Goal: Task Accomplishment & Management: Use online tool/utility

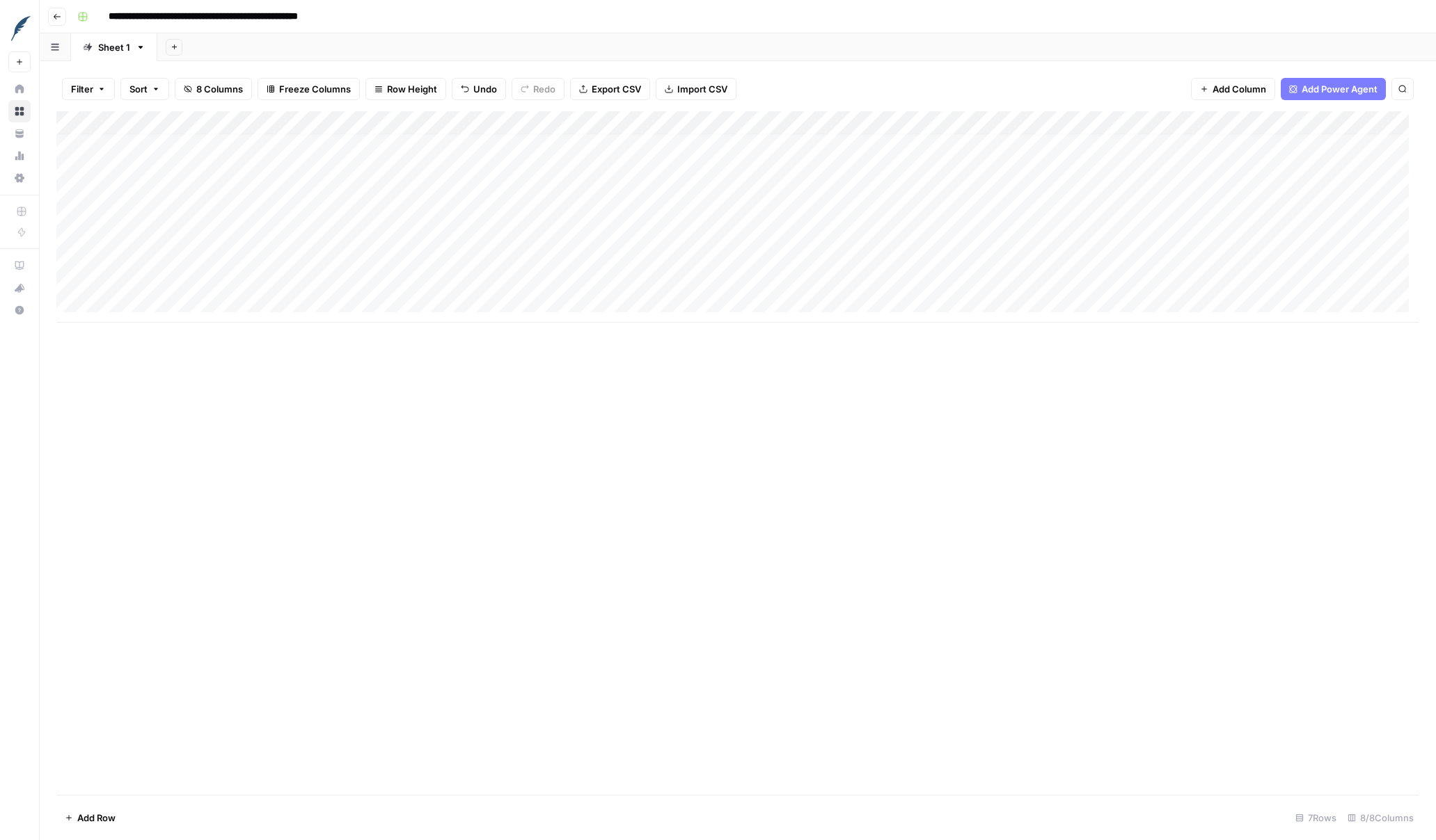
scroll to position [10, 0]
click at [889, 272] on div "Add Column" at bounding box center [737, 217] width 1363 height 212
click at [1127, 274] on div "Add Column" at bounding box center [737, 217] width 1363 height 212
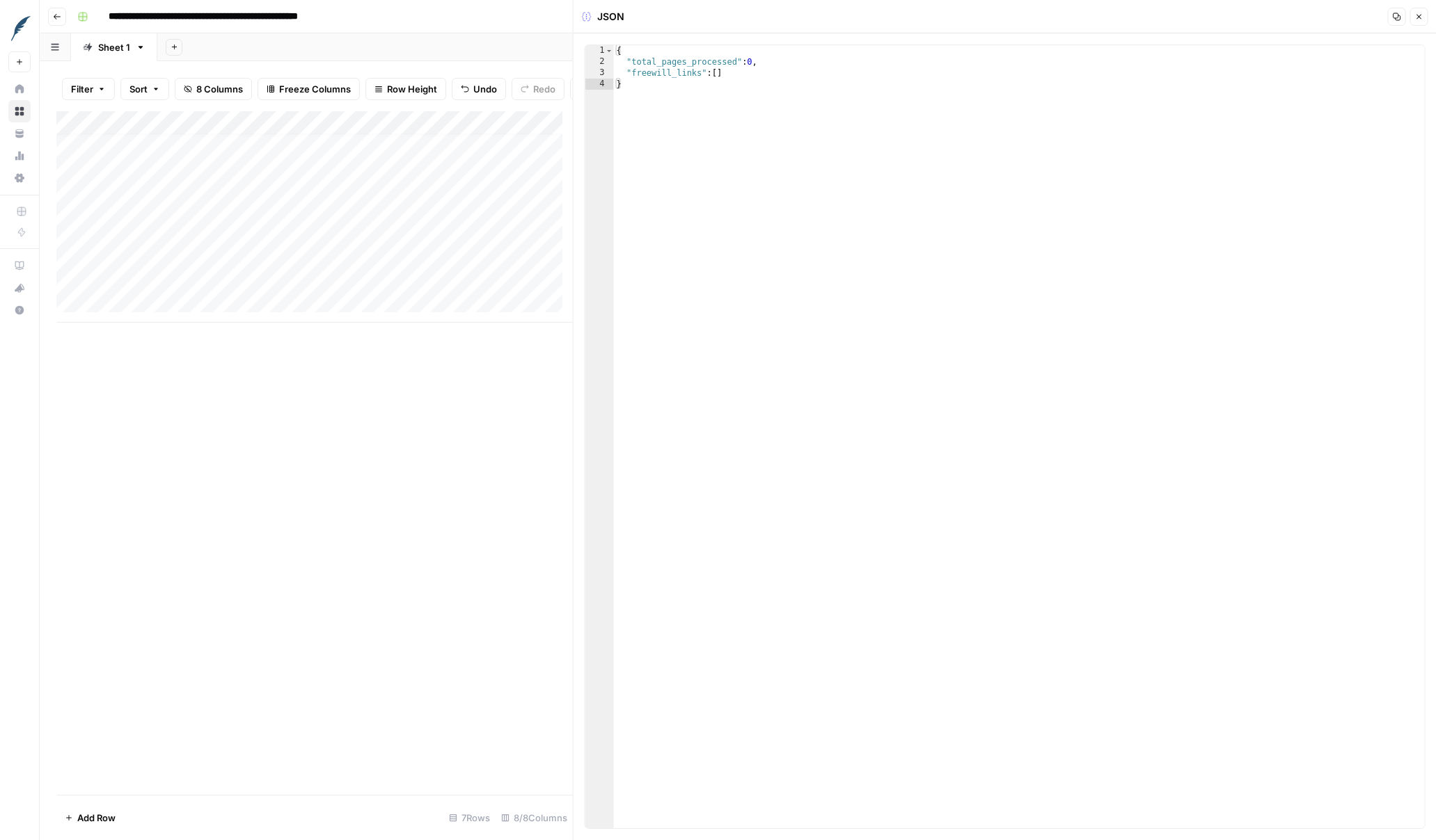
click at [1127, 21] on icon "button" at bounding box center [1418, 16] width 8 height 8
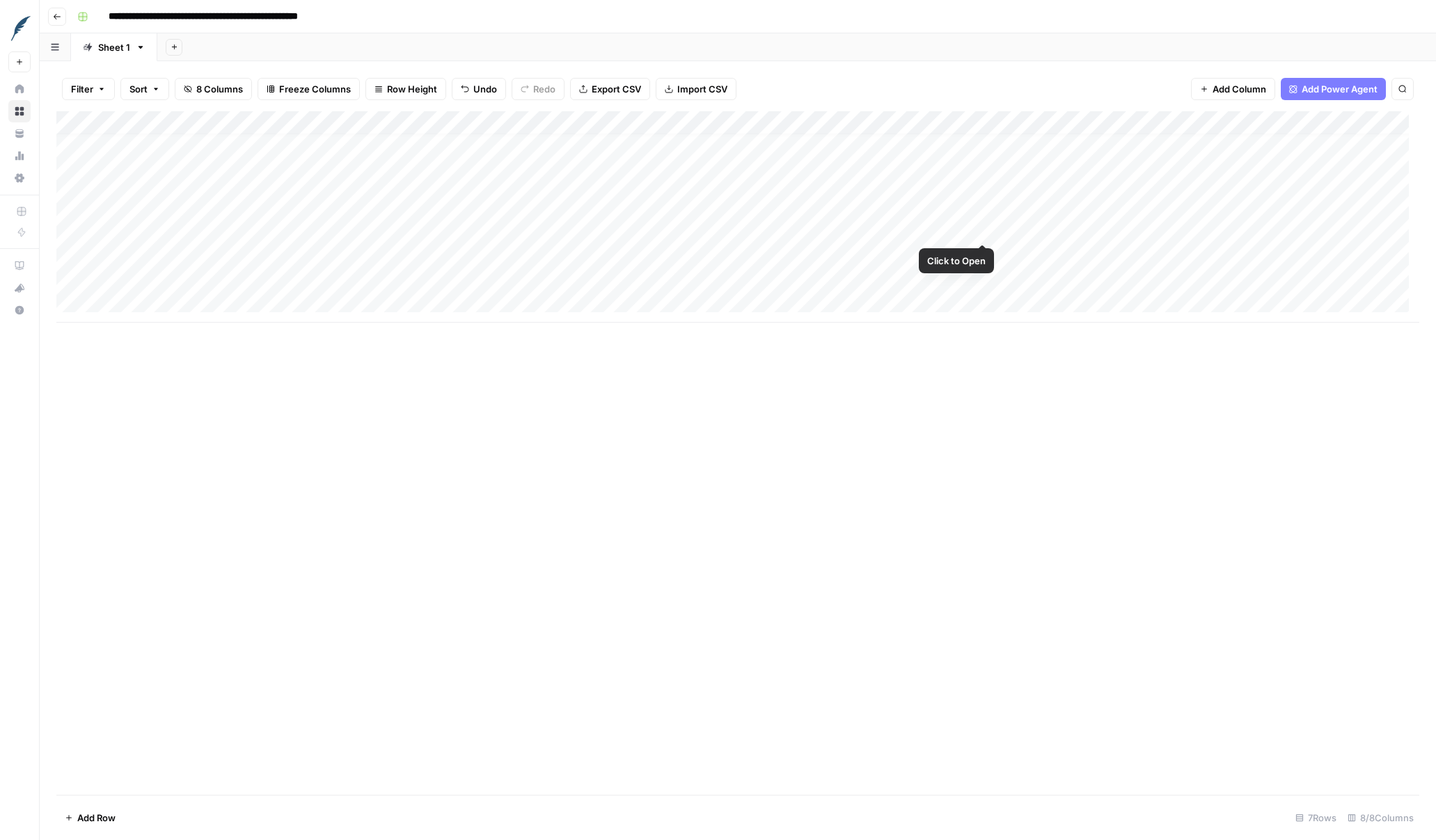
click at [983, 229] on div "Add Column" at bounding box center [737, 217] width 1363 height 212
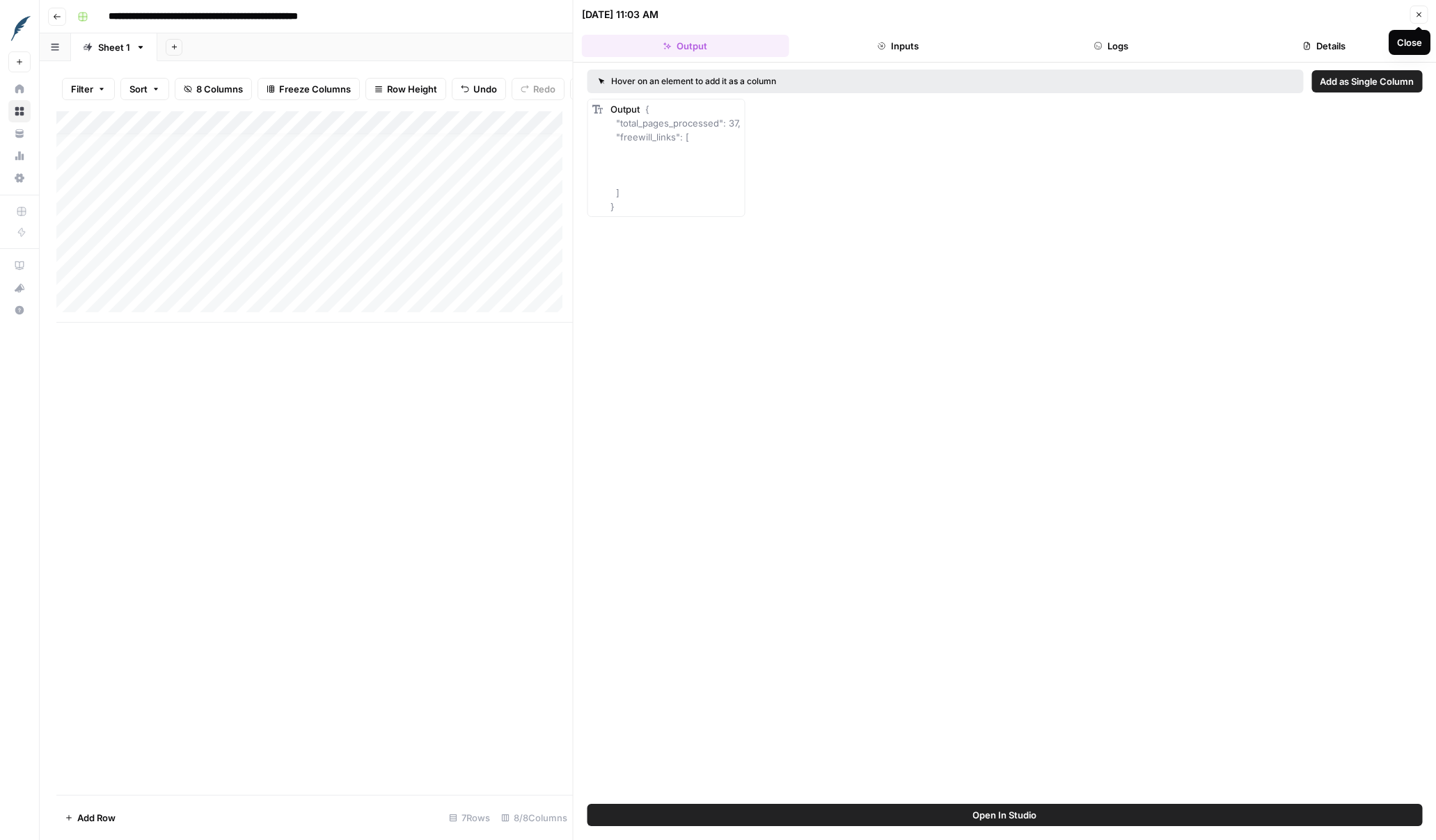
click at [1127, 10] on icon "button" at bounding box center [1418, 14] width 8 height 8
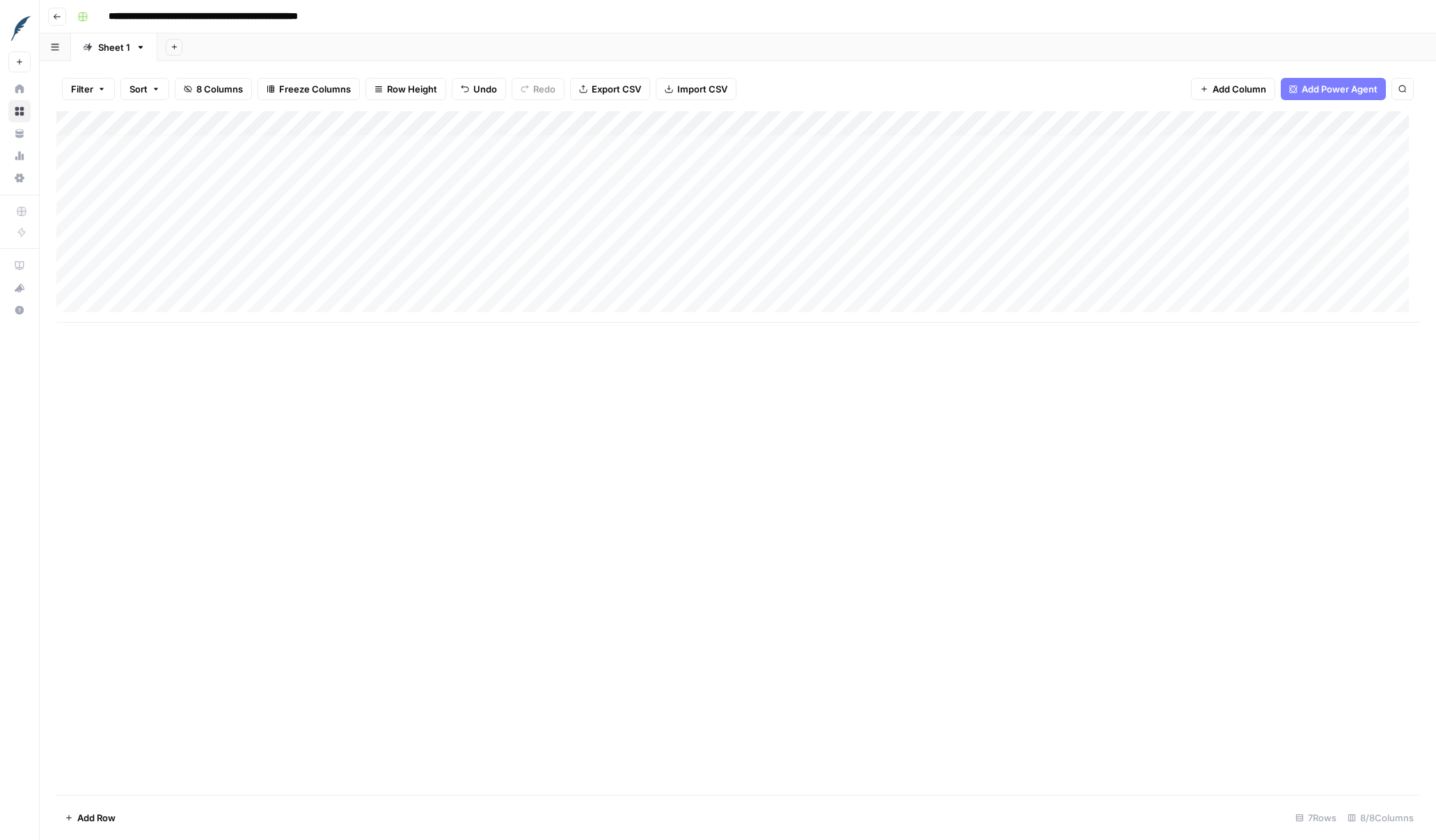
click at [705, 281] on div "Add Column" at bounding box center [737, 217] width 1363 height 212
click at [998, 277] on div "Add Column" at bounding box center [737, 217] width 1363 height 212
click at [1125, 275] on div "Add Column" at bounding box center [737, 217] width 1363 height 212
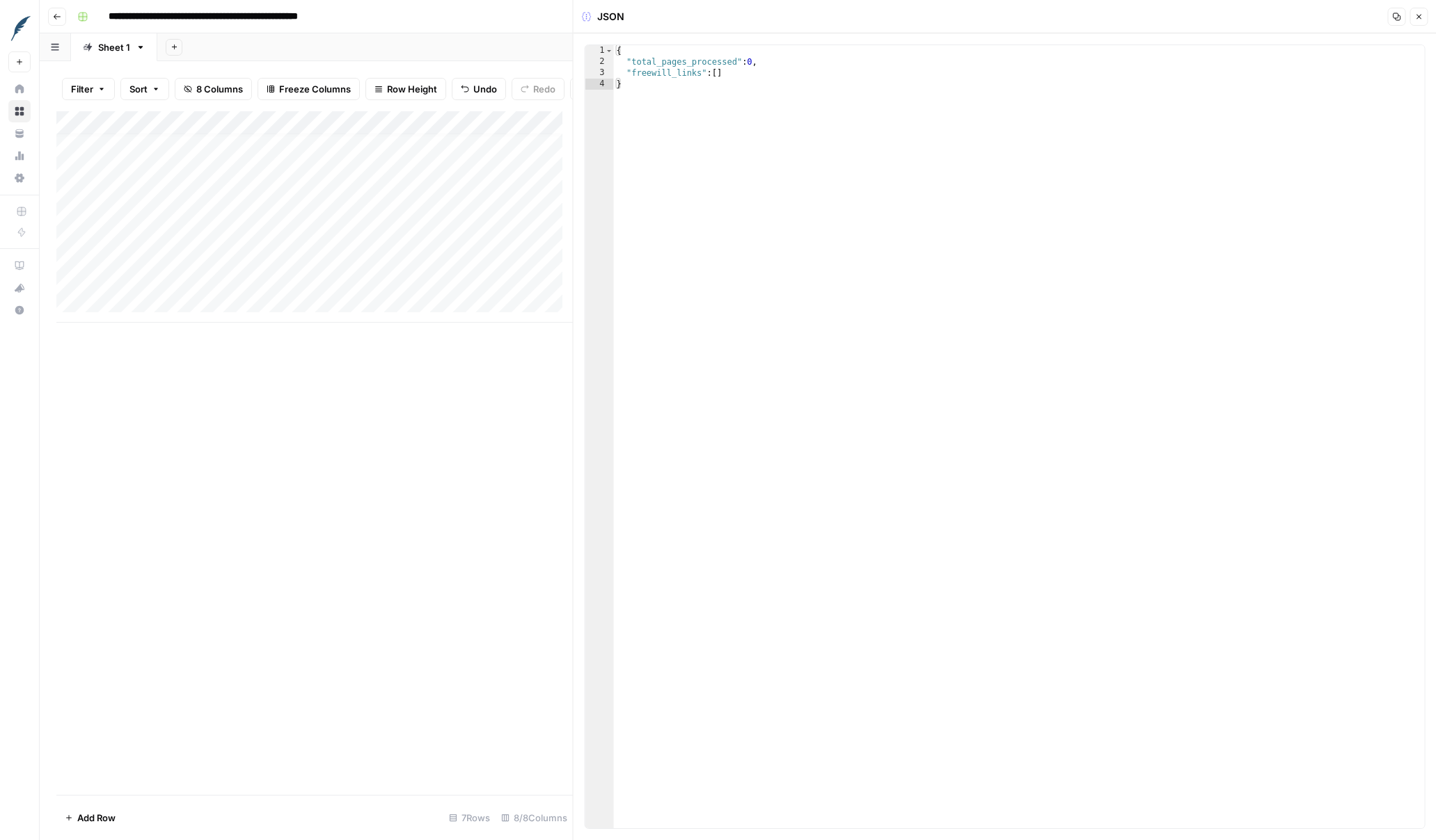
click at [1127, 13] on icon "button" at bounding box center [1418, 16] width 8 height 8
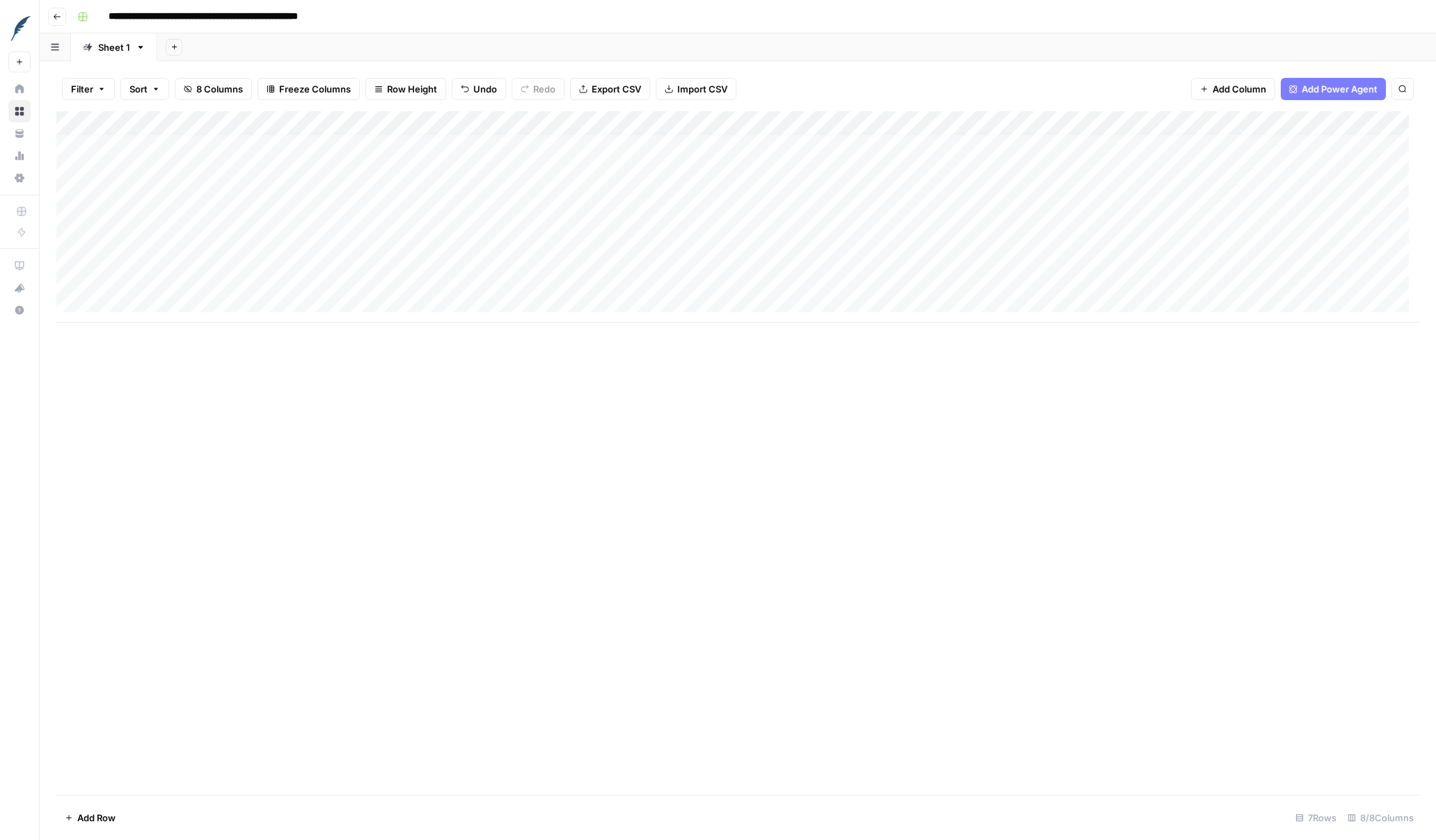
click at [472, 279] on div "Add Column" at bounding box center [737, 217] width 1363 height 212
click at [997, 277] on div "Add Column" at bounding box center [737, 217] width 1363 height 212
click at [1125, 273] on div "Add Column" at bounding box center [737, 217] width 1363 height 212
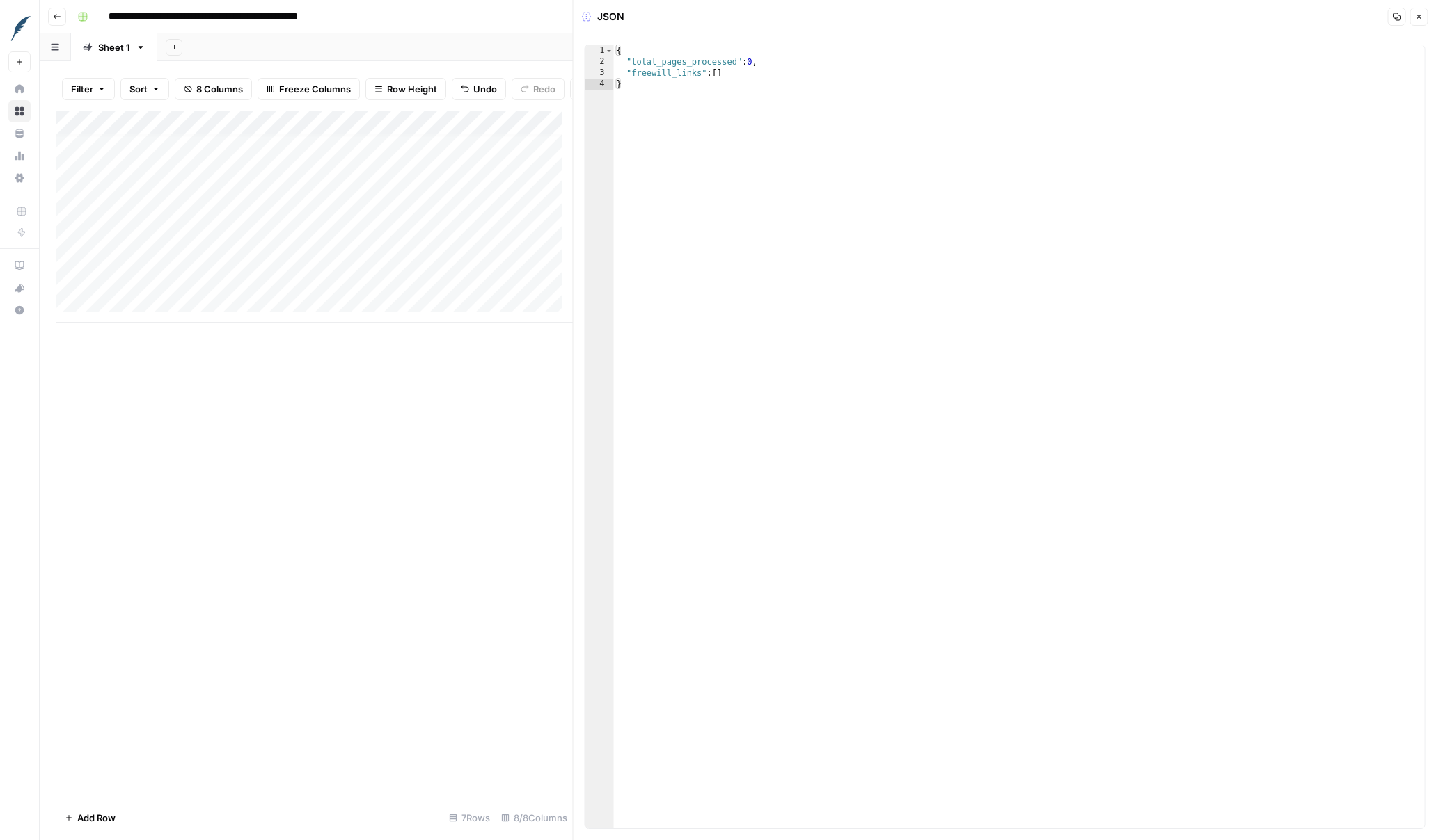
click at [1127, 15] on icon "button" at bounding box center [1418, 17] width 5 height 5
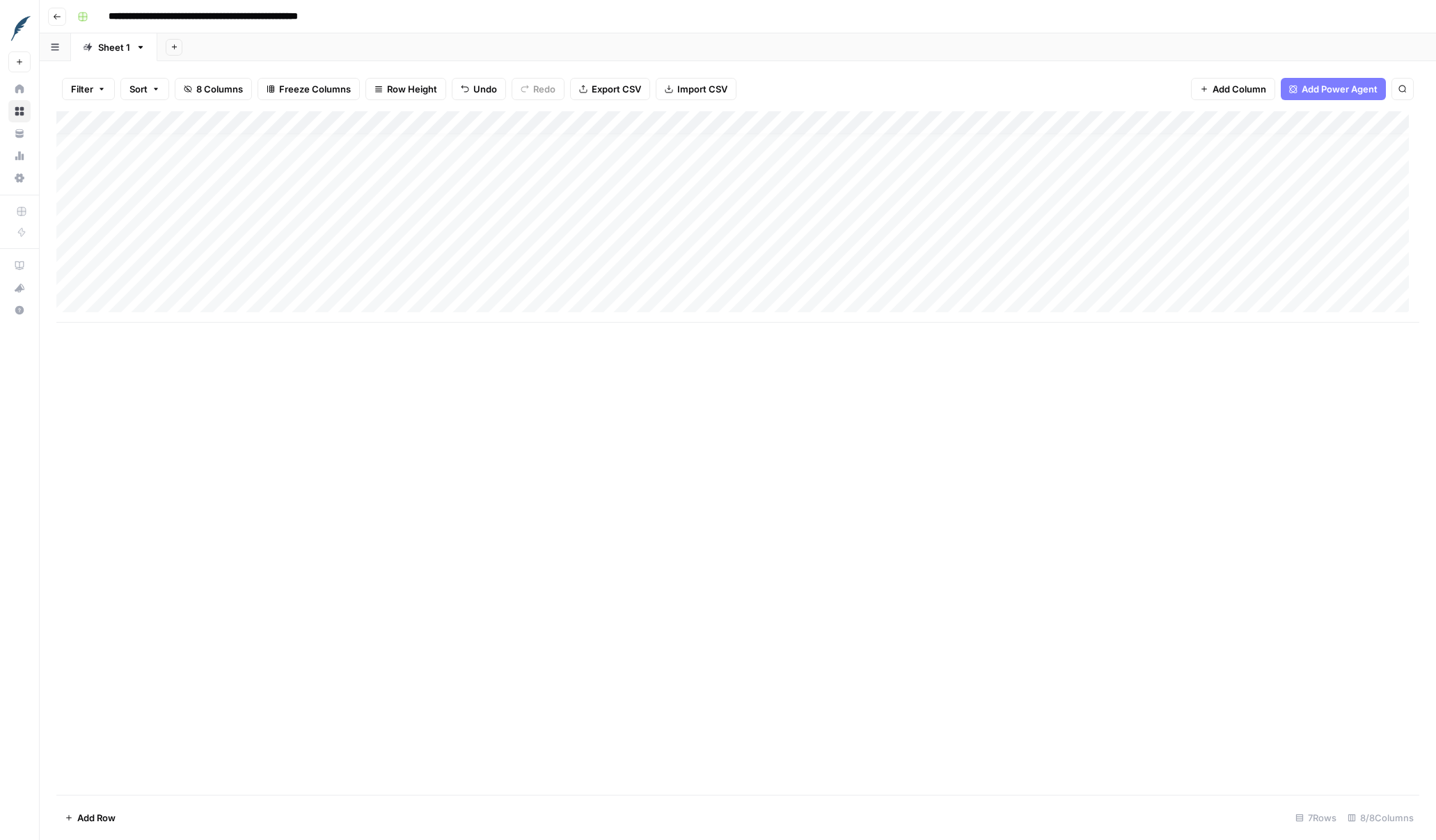
click at [74, 273] on div "Add Column" at bounding box center [737, 217] width 1363 height 212
click at [96, 822] on span "Delete 1 Row" at bounding box center [92, 818] width 55 height 14
click at [668, 155] on span "Delete" at bounding box center [669, 160] width 30 height 14
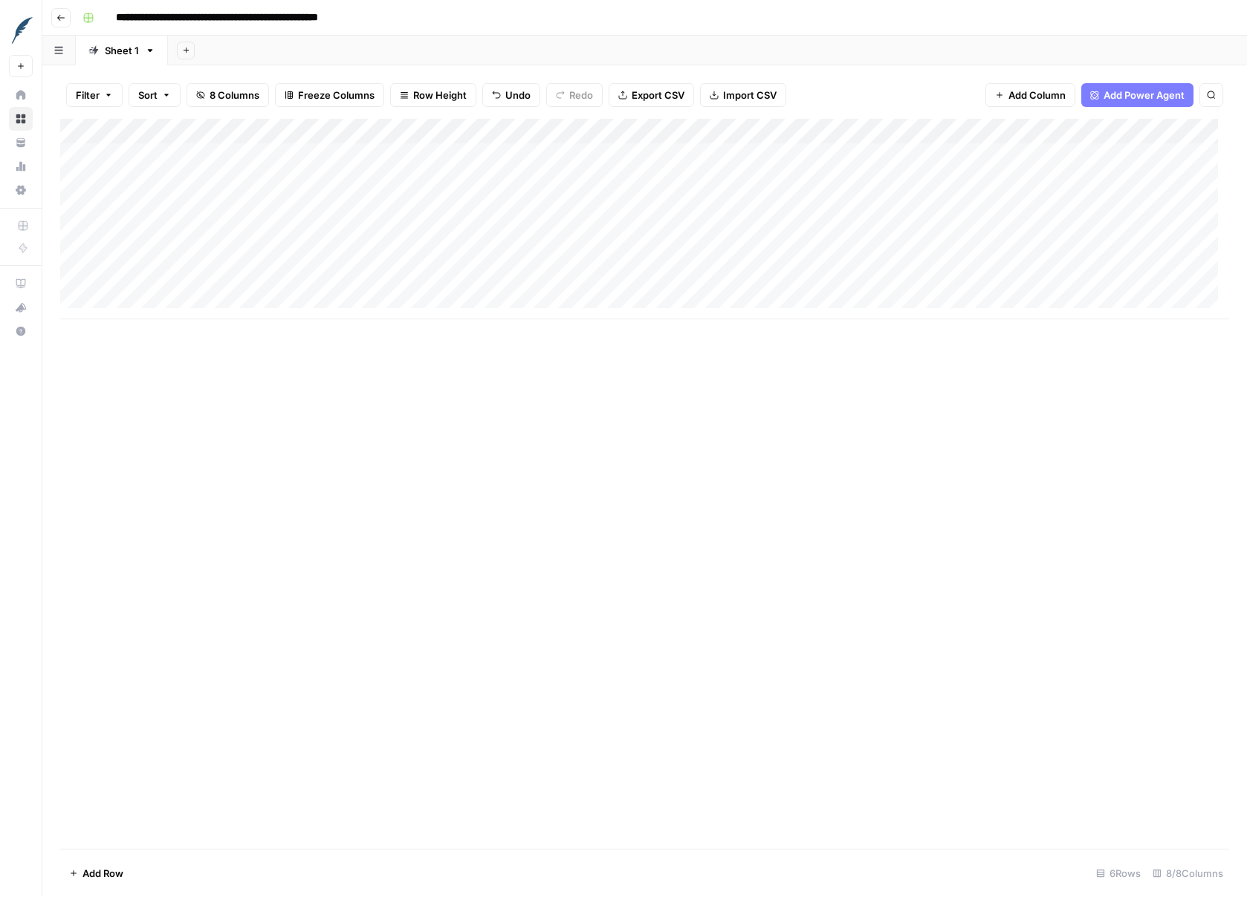
scroll to position [3, 0]
click at [467, 303] on div "Add Column" at bounding box center [644, 219] width 1169 height 201
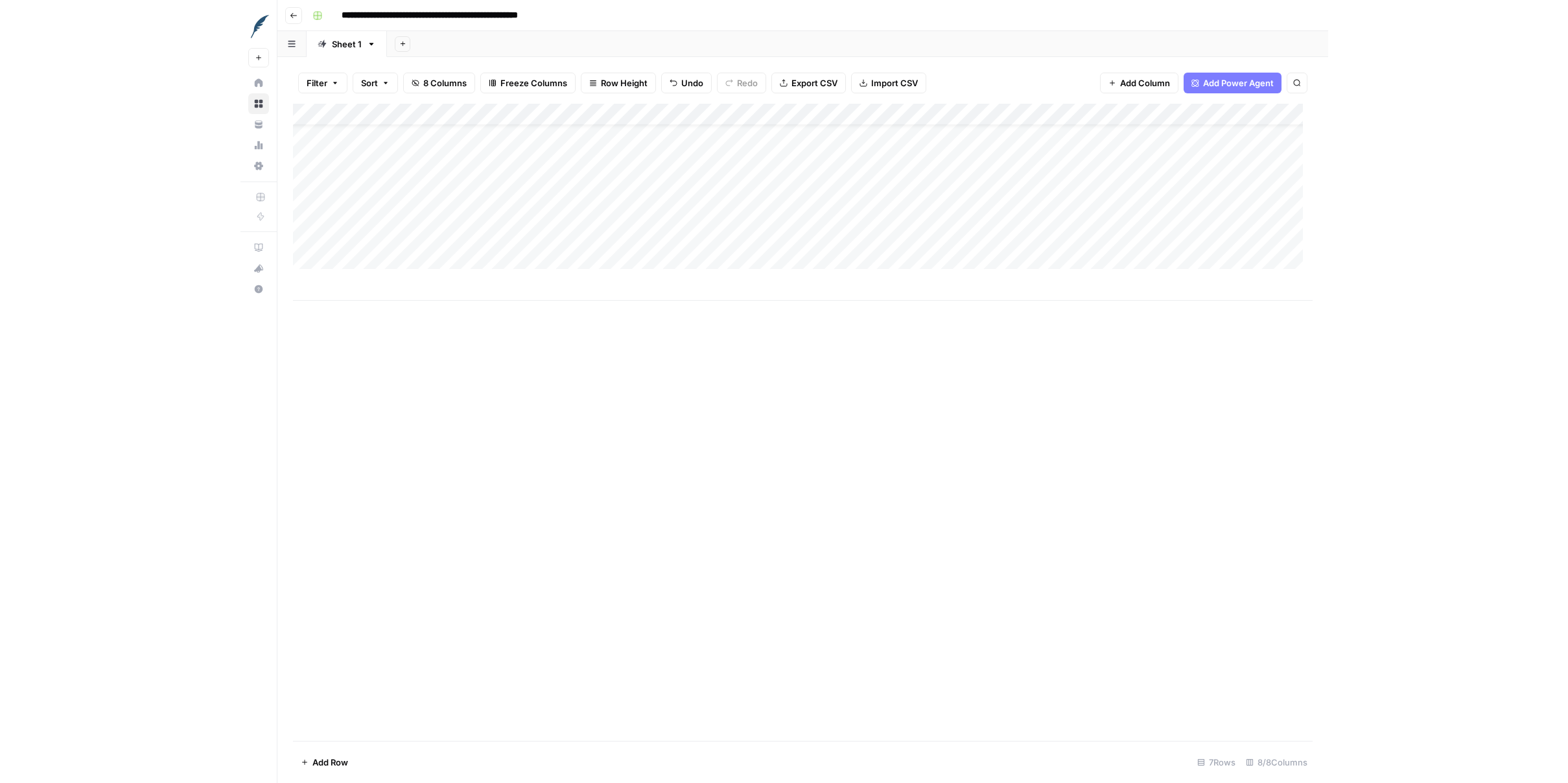
scroll to position [10, 0]
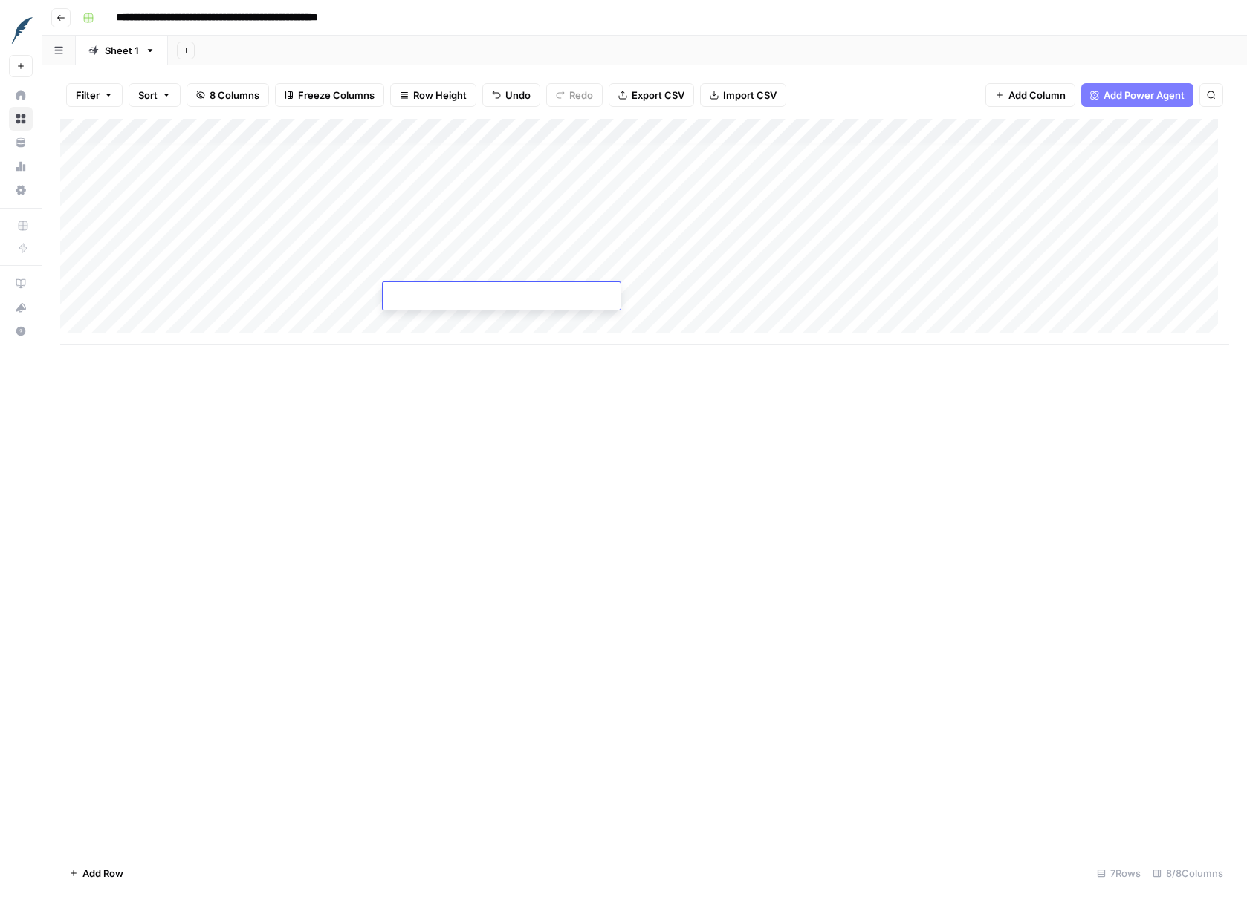
type textarea "**********"
click at [942, 292] on div "Add Column" at bounding box center [644, 232] width 1169 height 226
click at [168, 302] on div "Add Column" at bounding box center [644, 232] width 1169 height 226
type textarea "**********"
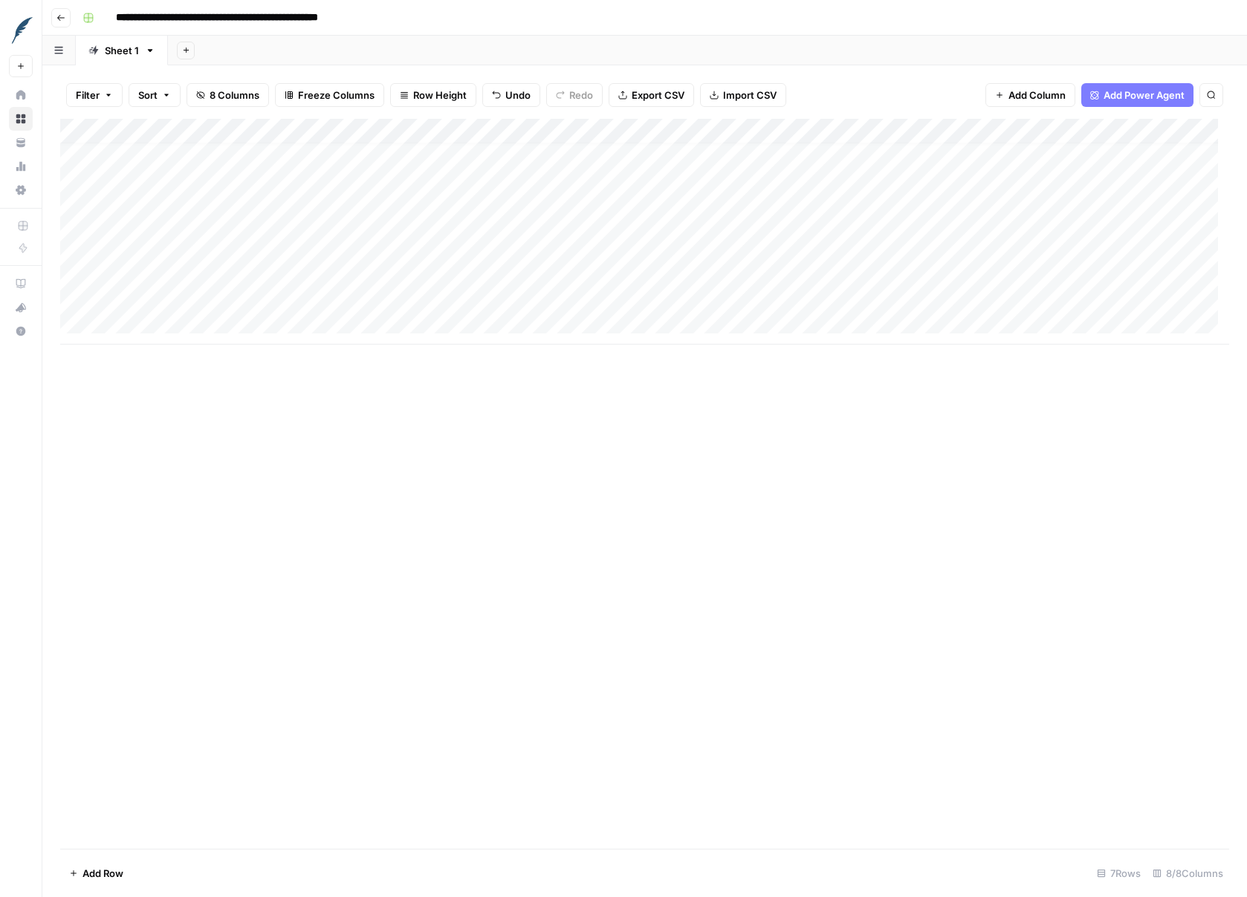
click at [1203, 296] on div "Add Column" at bounding box center [644, 232] width 1169 height 226
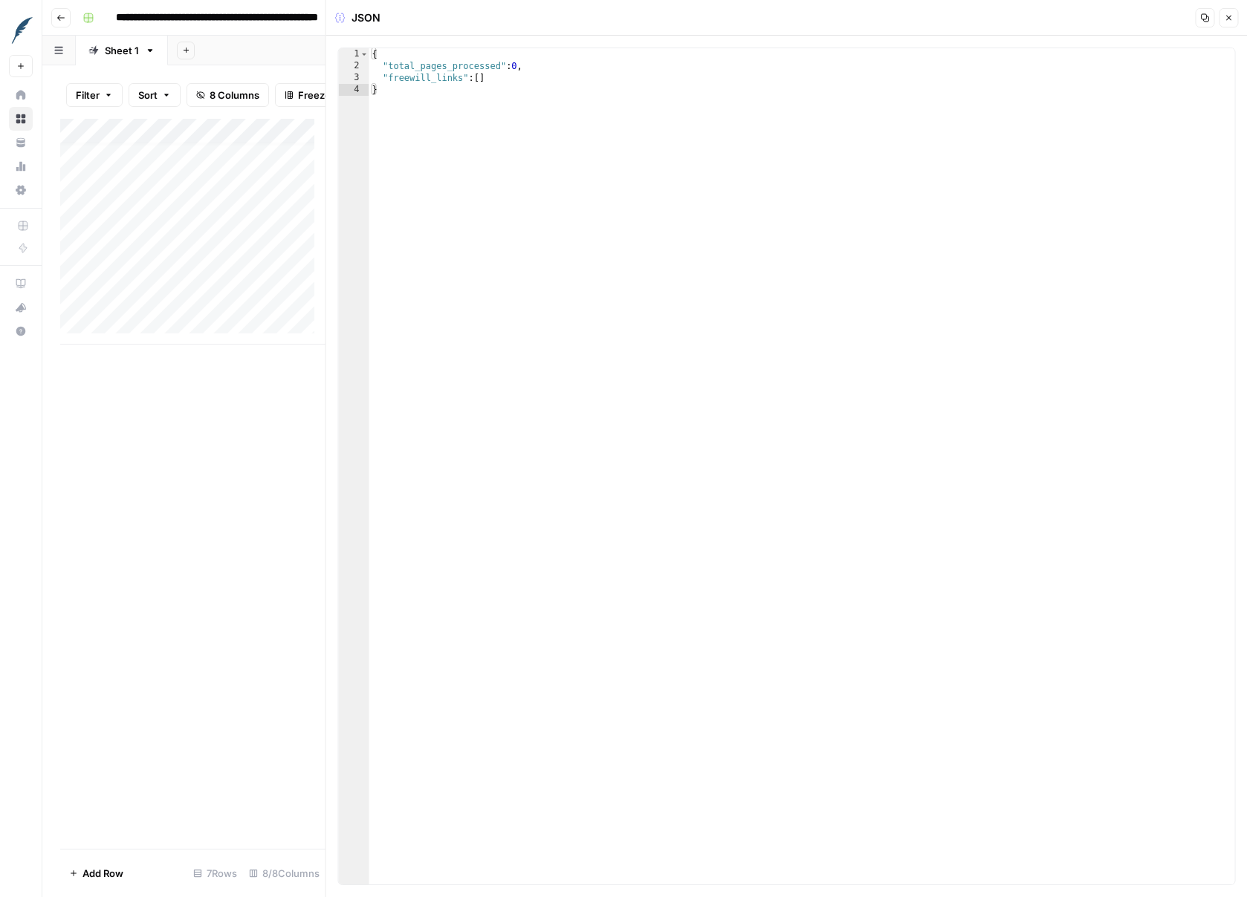
click at [1203, 13] on icon "button" at bounding box center [1228, 17] width 9 height 9
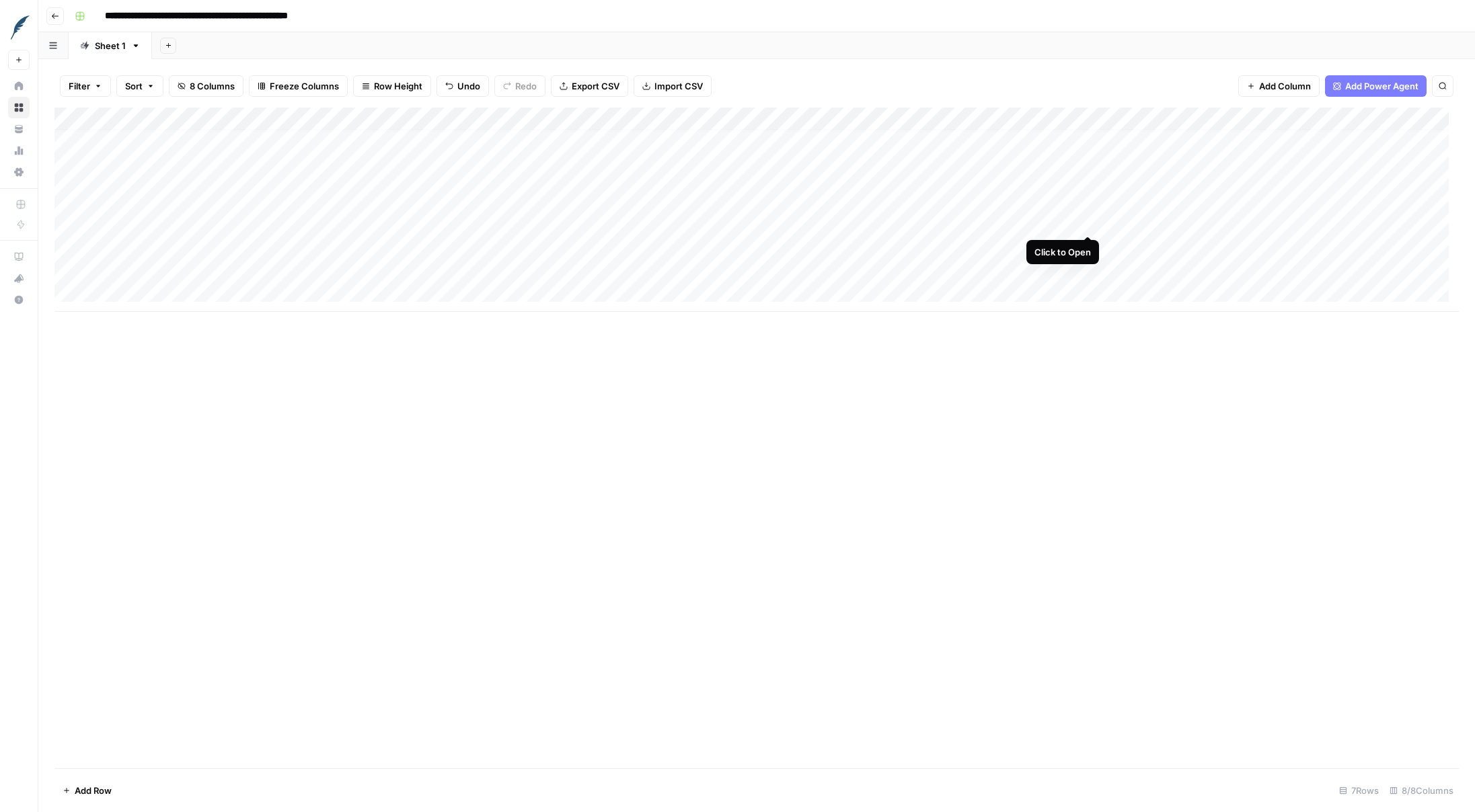
click at [1088, 223] on div "Add Column" at bounding box center [756, 210] width 1404 height 205
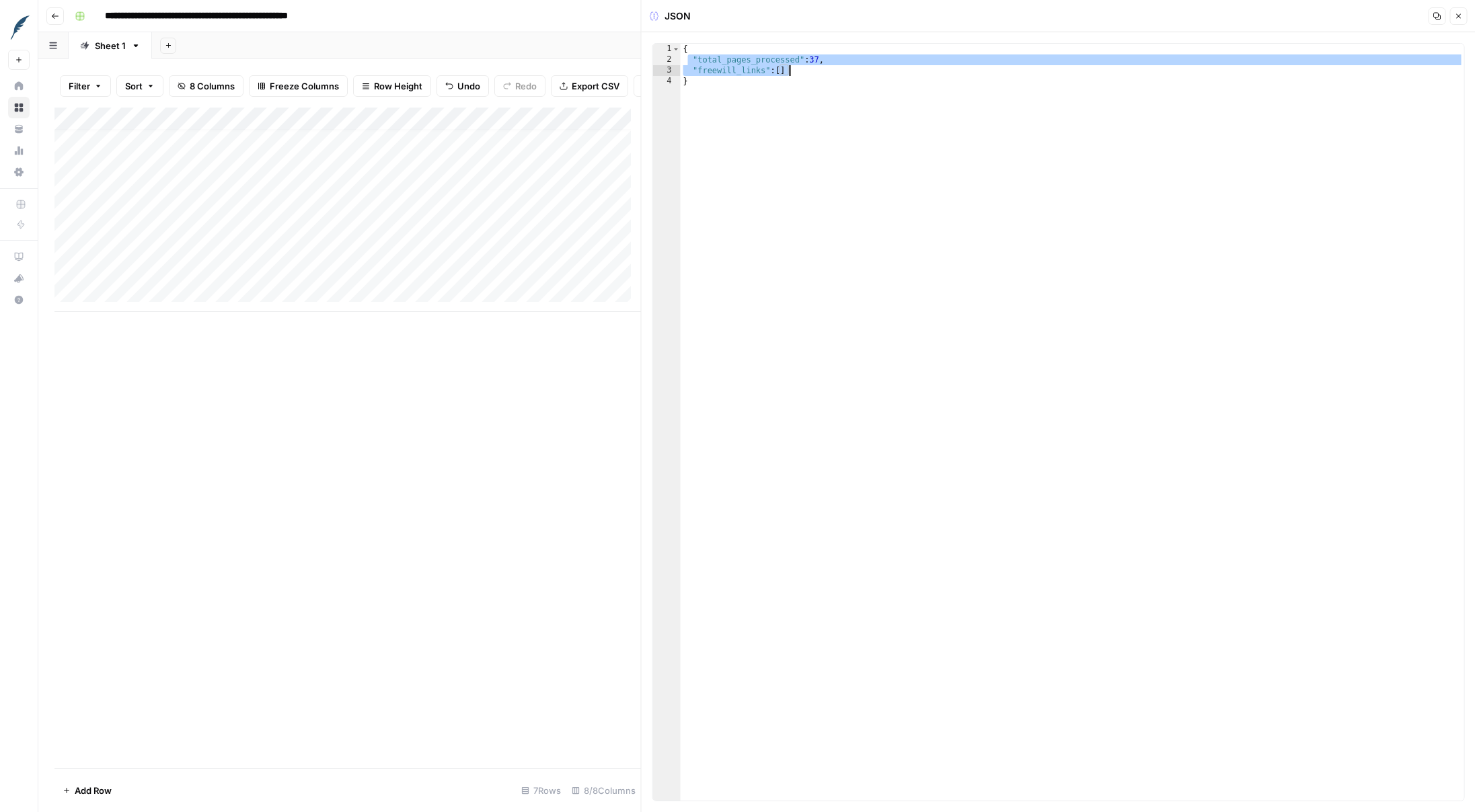
drag, startPoint x: 689, startPoint y: 60, endPoint x: 839, endPoint y: 67, distance: 150.2
click at [839, 67] on div "{ "total_pages_processed" : 37 , "freewill_links" : [ ] }" at bounding box center [1072, 433] width 783 height 779
click at [815, 78] on div "{ "total_pages_processed" : 37 , "freewill_links" : [ ] }" at bounding box center [1072, 433] width 783 height 779
type textarea "*"
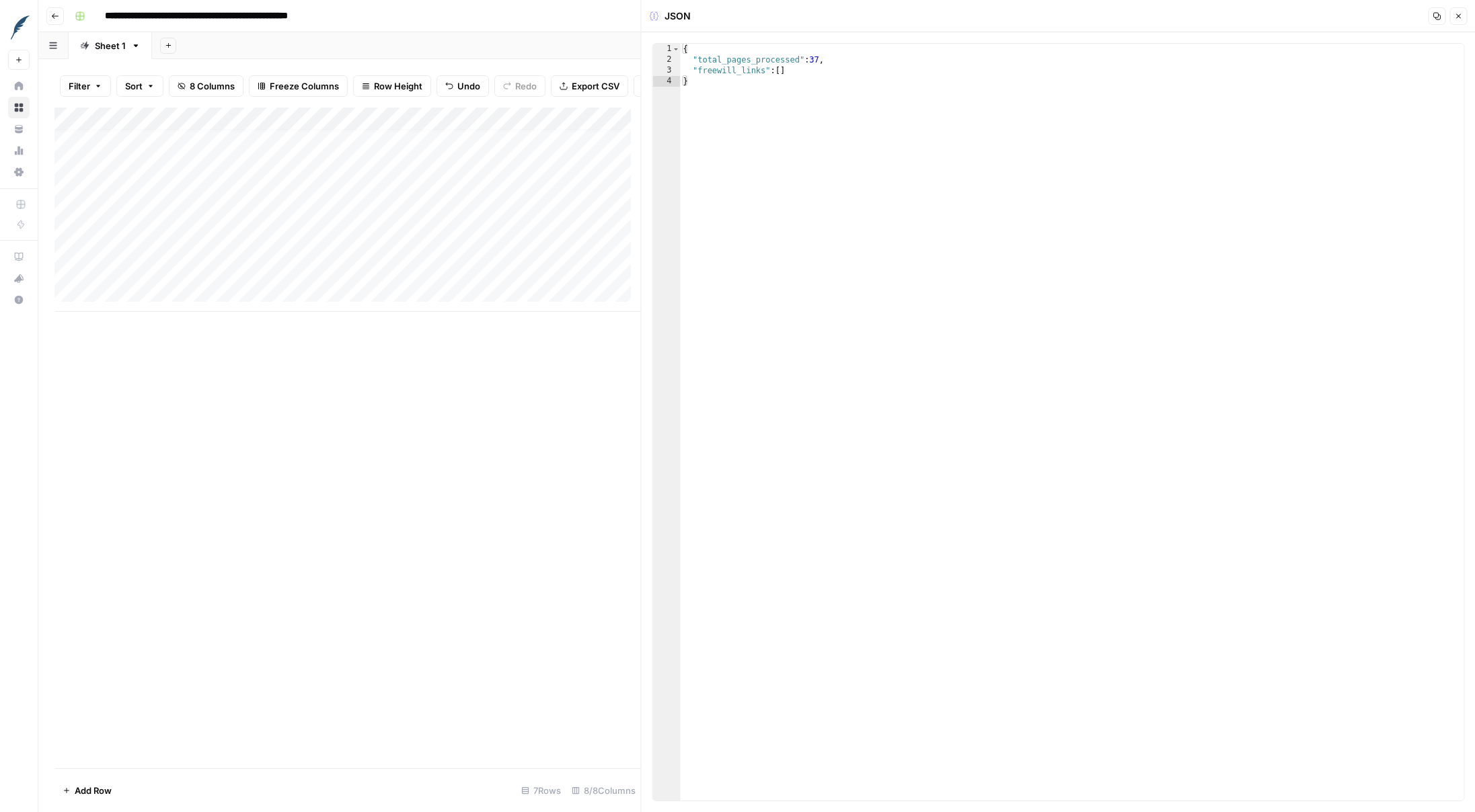
click at [1089, 17] on icon "button" at bounding box center [1458, 15] width 8 height 8
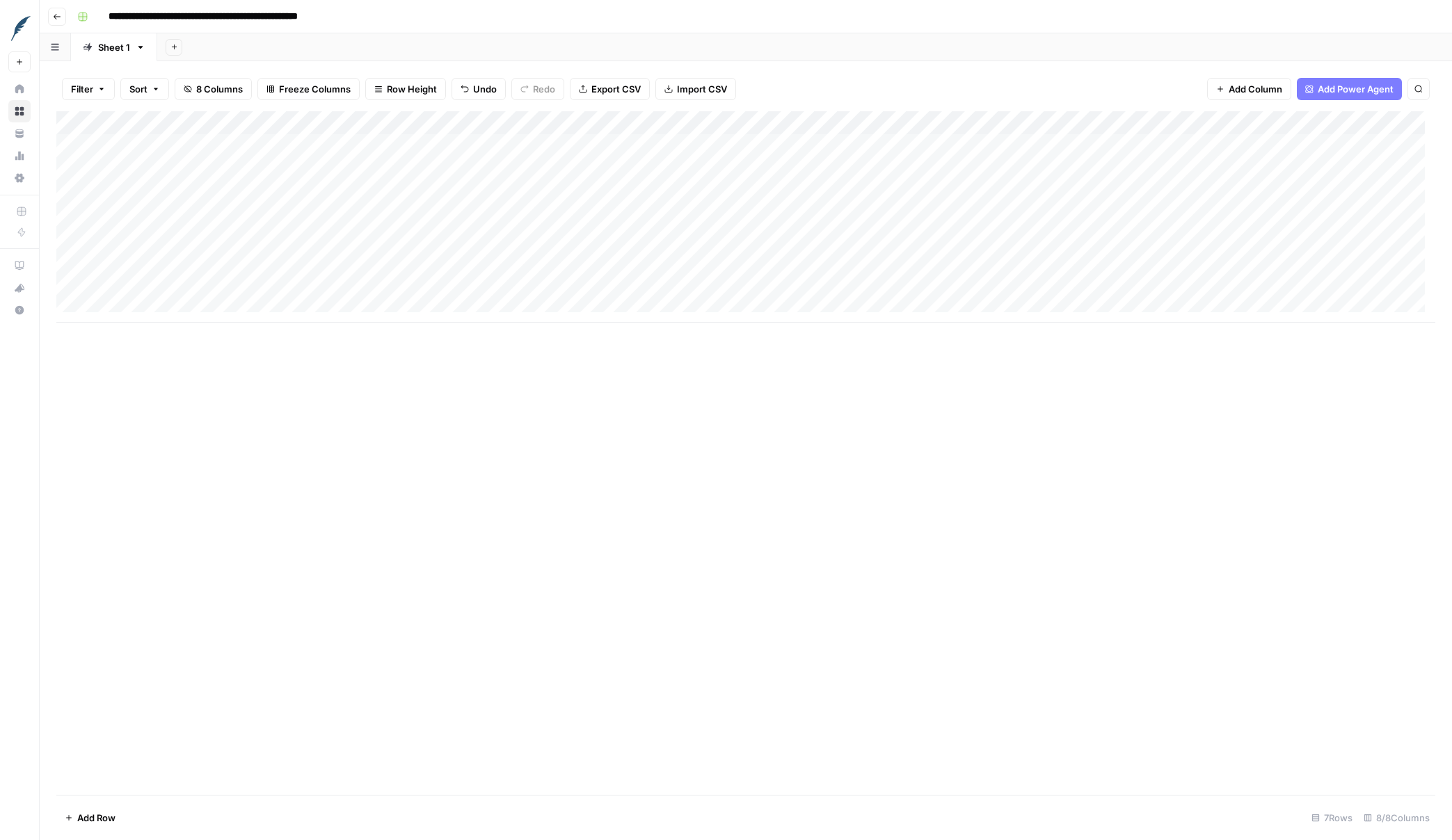
click at [1119, 262] on div "Add Column" at bounding box center [746, 217] width 1379 height 212
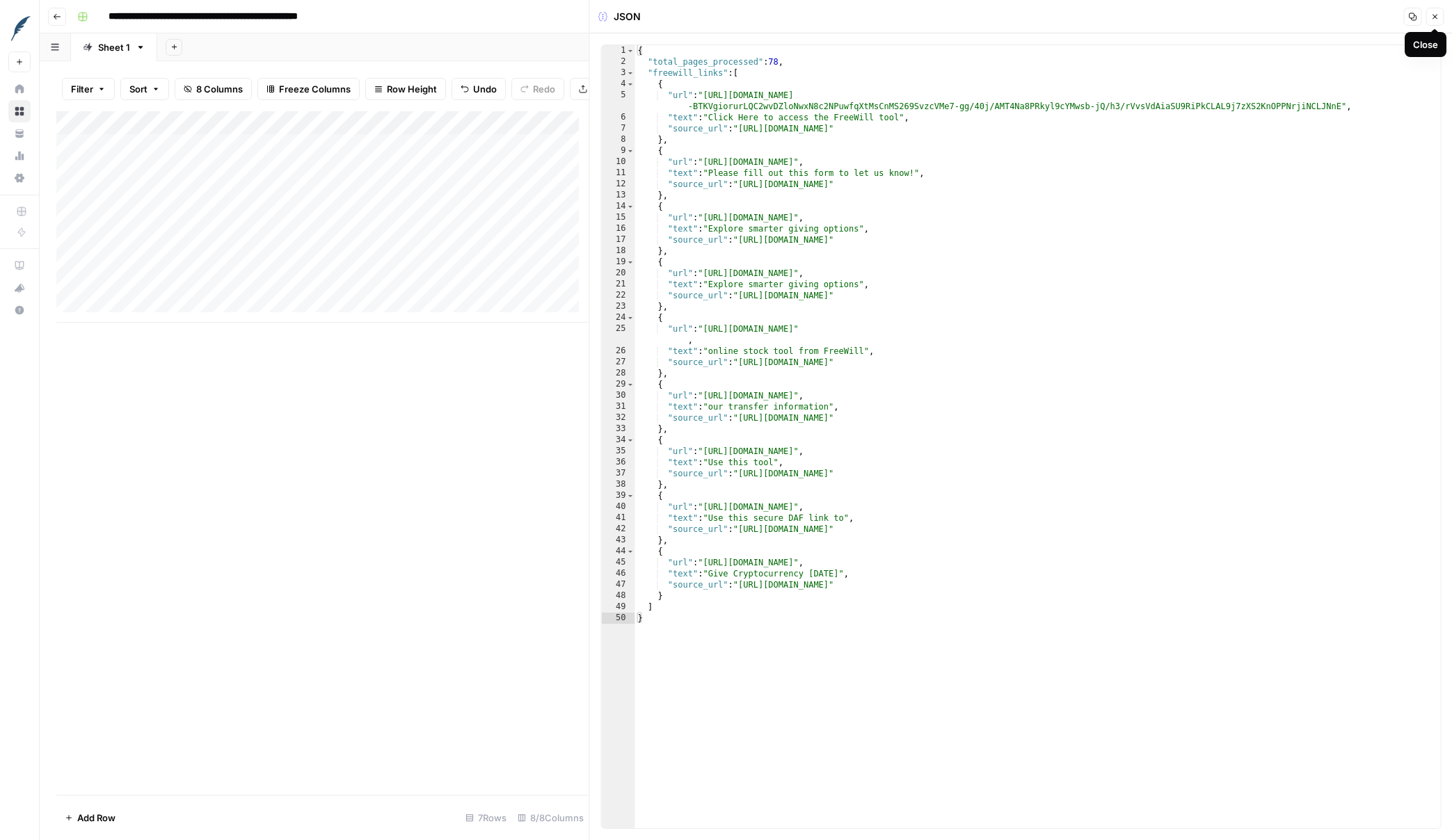
click at [1127, 18] on icon "button" at bounding box center [1434, 16] width 8 height 8
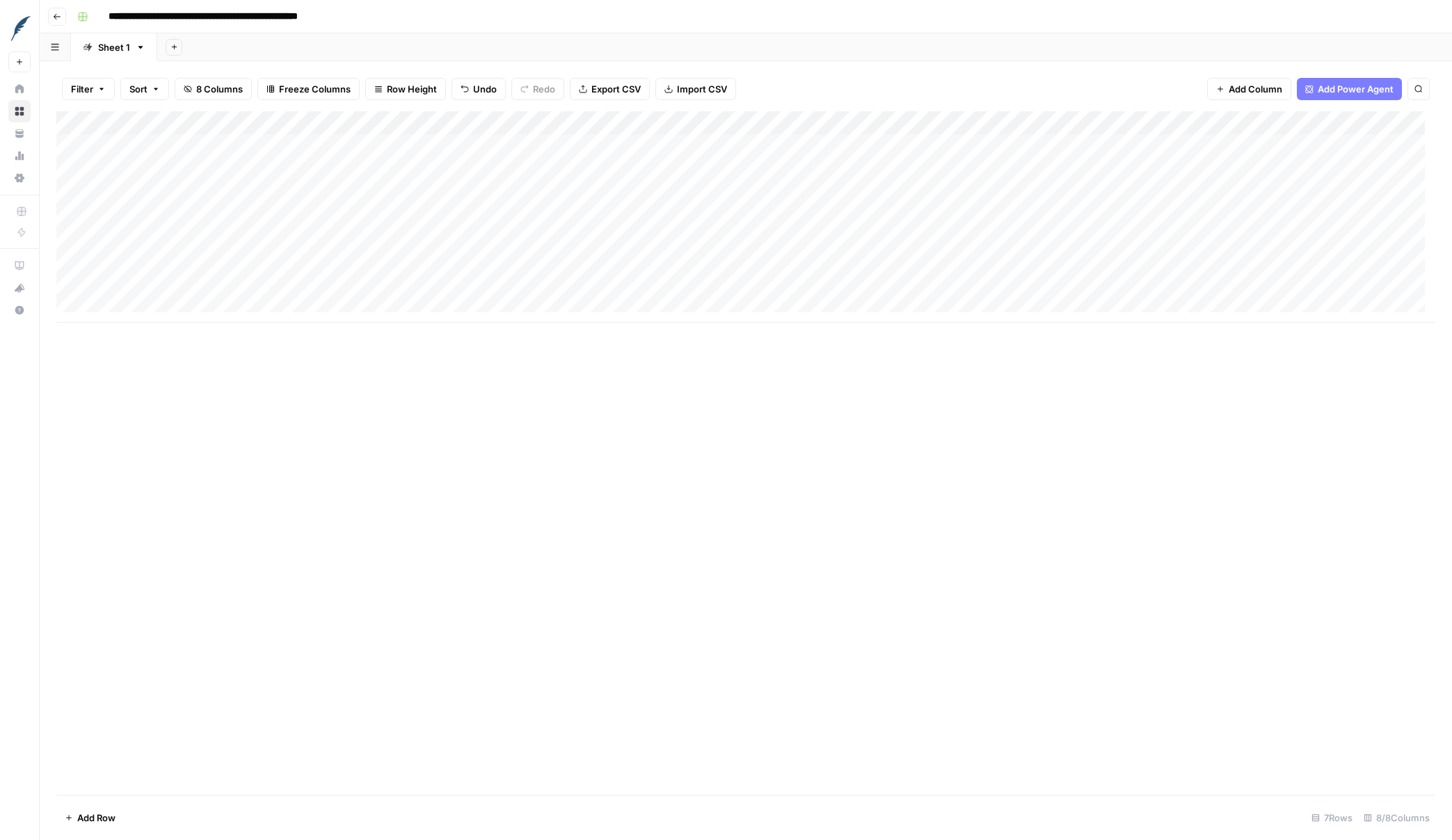
click at [72, 265] on div "Add Column" at bounding box center [746, 217] width 1379 height 212
click at [107, 814] on span "Delete 1 Row" at bounding box center [92, 818] width 55 height 14
click at [659, 153] on button "Delete" at bounding box center [677, 160] width 47 height 25
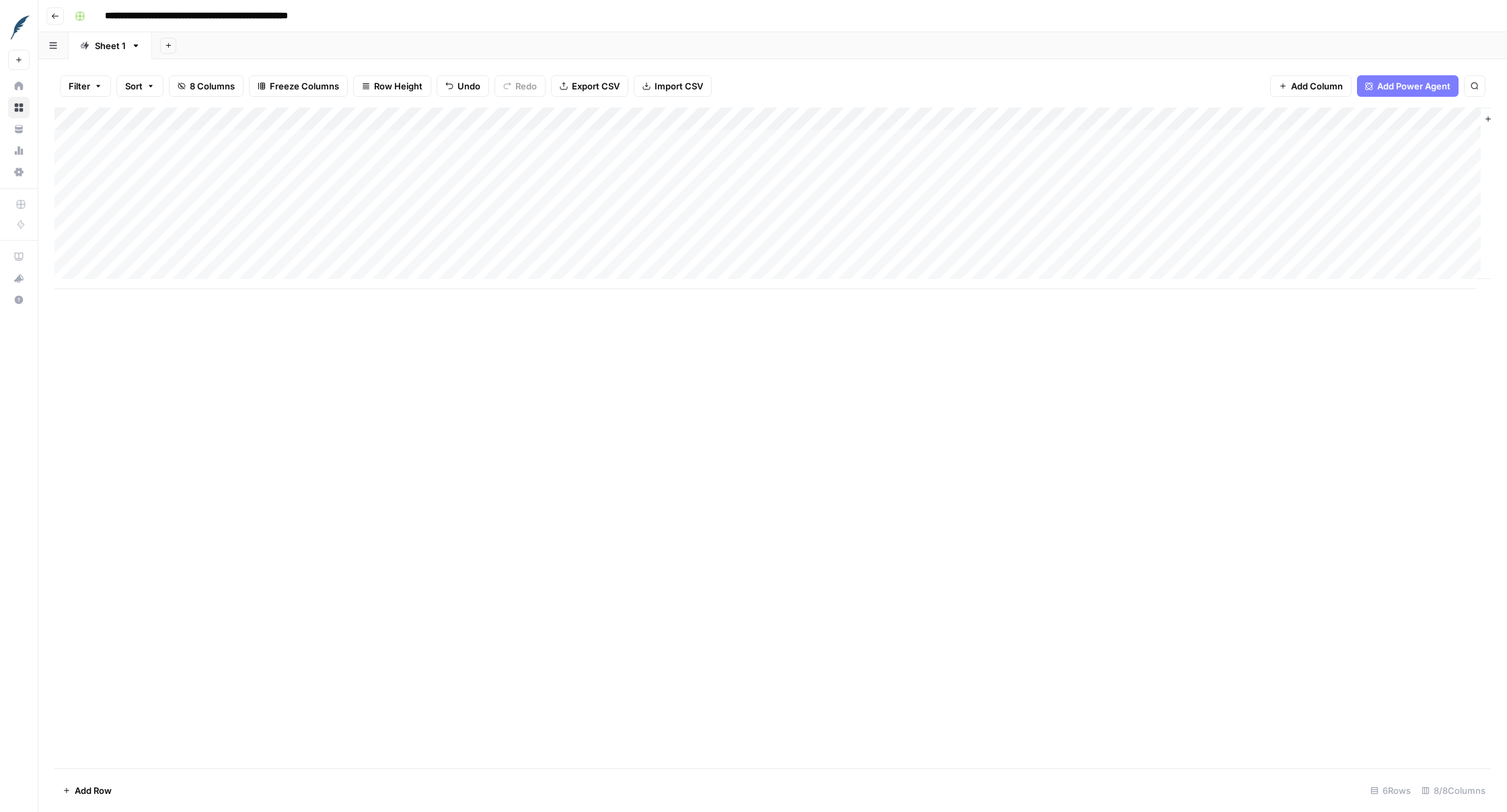
scroll to position [10, 0]
click at [142, 264] on div "Add Column" at bounding box center [773, 198] width 1436 height 182
type textarea "**********"
click at [857, 268] on div "Add Column" at bounding box center [773, 210] width 1436 height 205
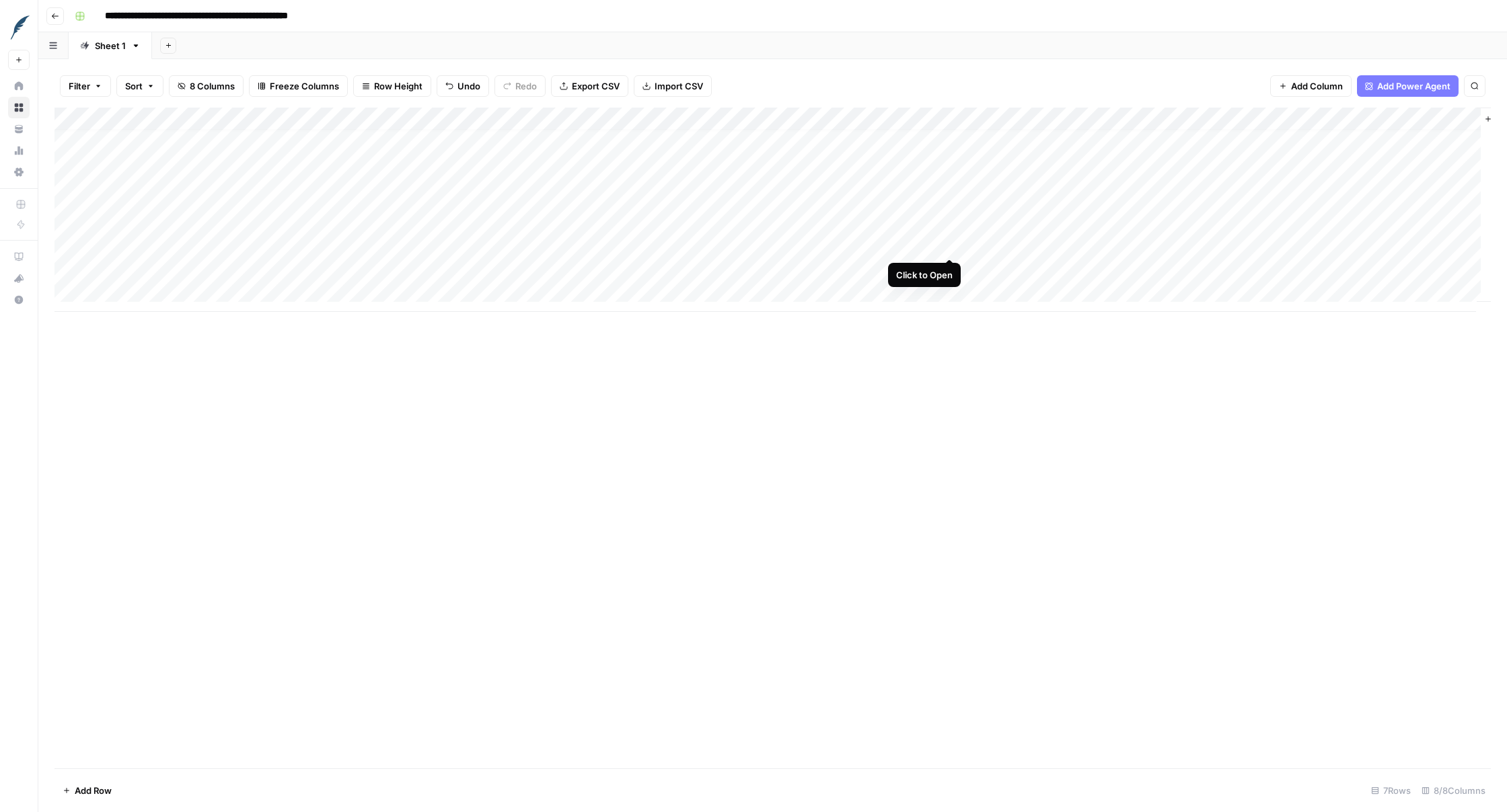
click at [947, 246] on div "Add Column" at bounding box center [773, 210] width 1436 height 205
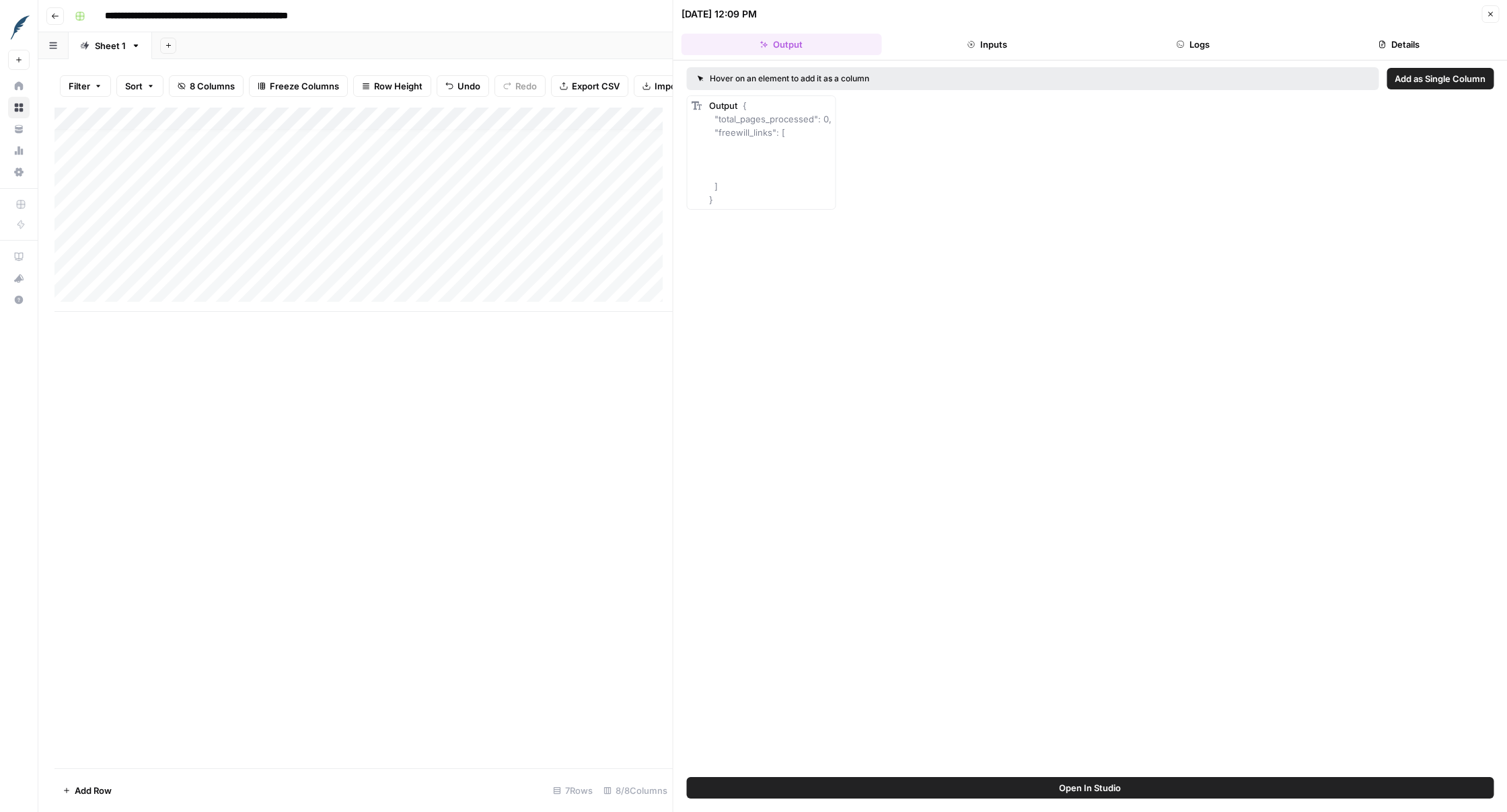
click at [1089, 15] on icon "button" at bounding box center [1490, 14] width 8 height 8
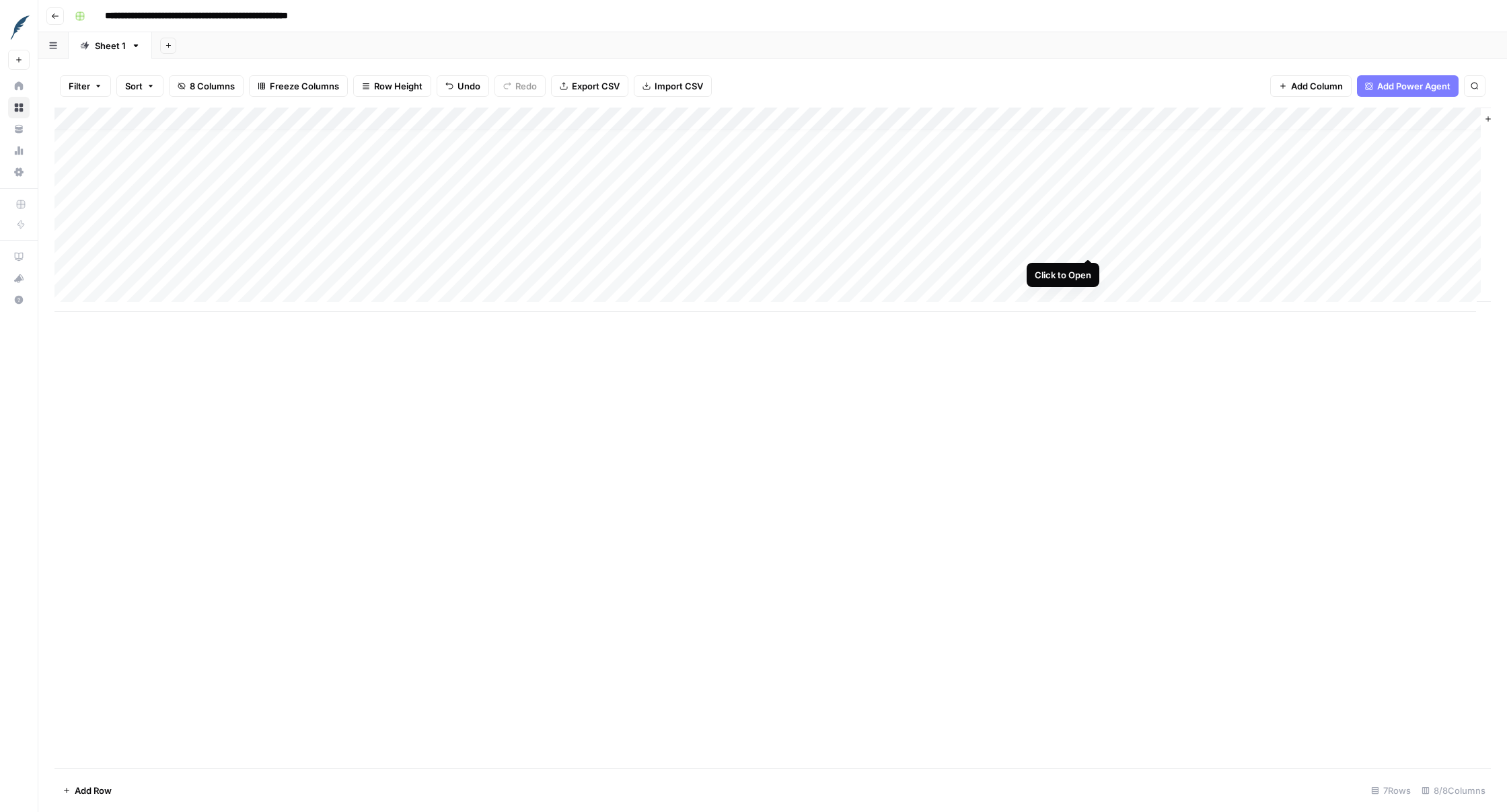
click at [1088, 244] on div "Add Column" at bounding box center [773, 210] width 1436 height 205
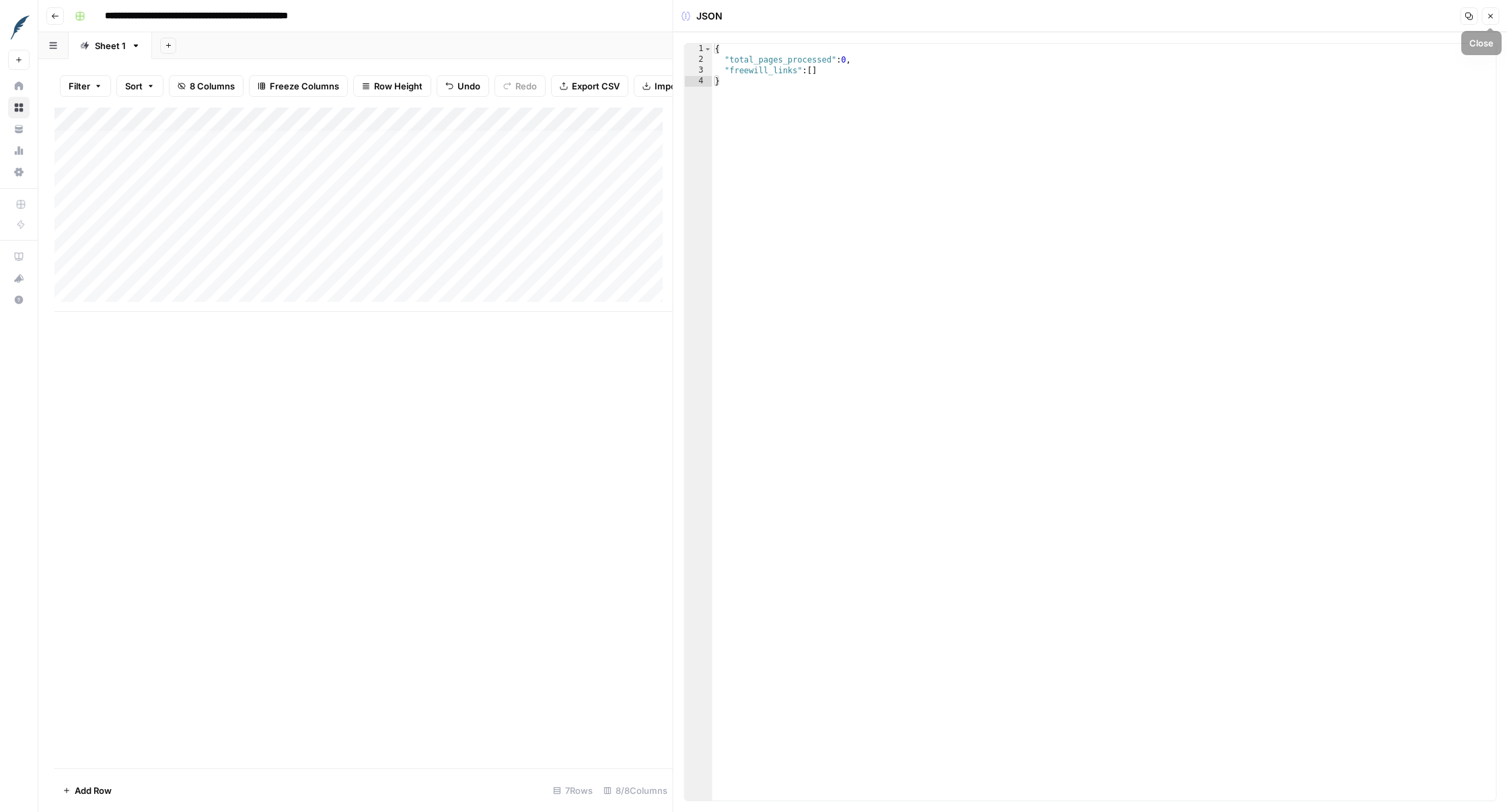
click at [1089, 17] on icon "button" at bounding box center [1490, 15] width 8 height 8
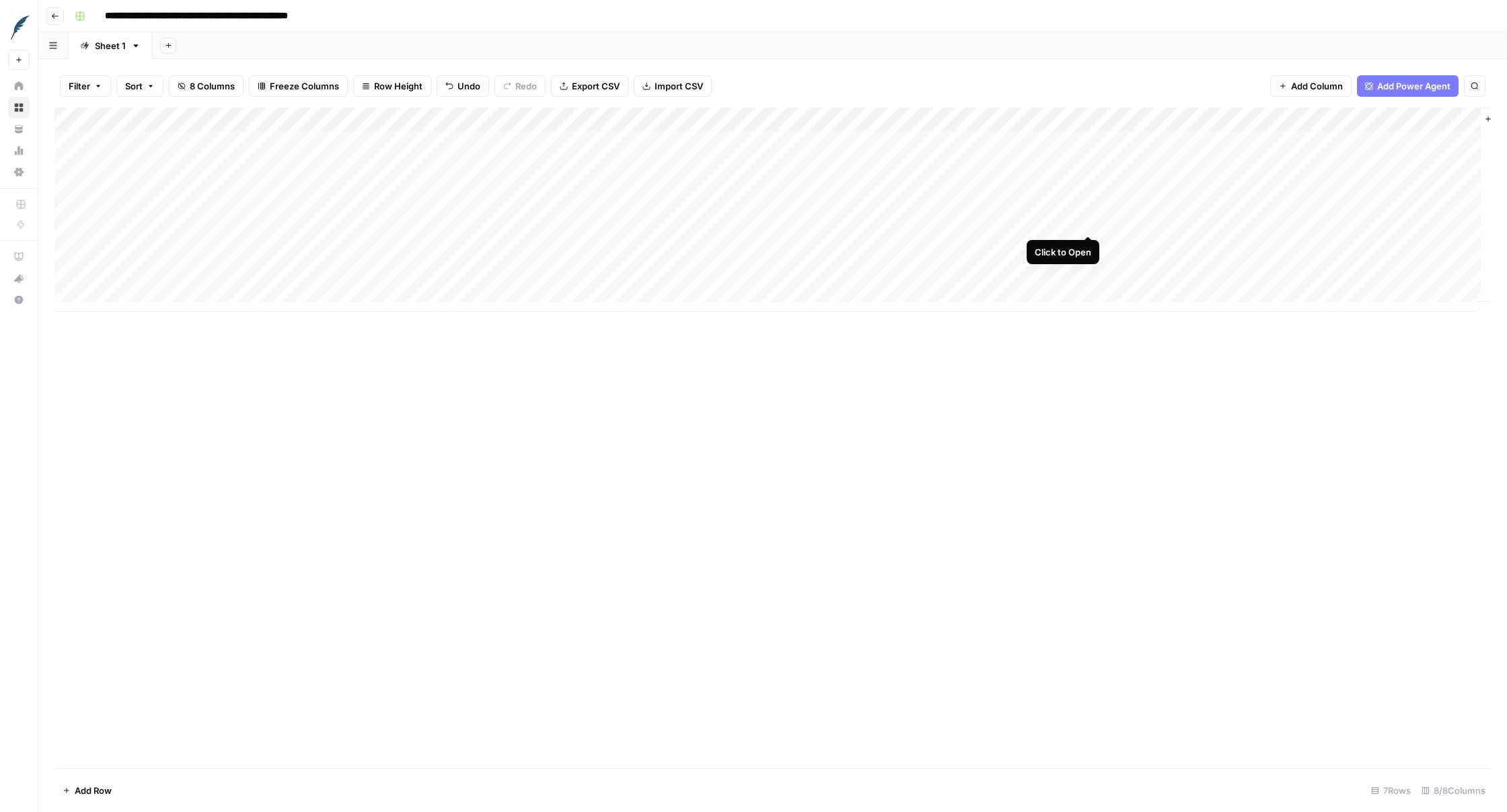
click at [1083, 219] on div "Add Column" at bounding box center [773, 210] width 1436 height 205
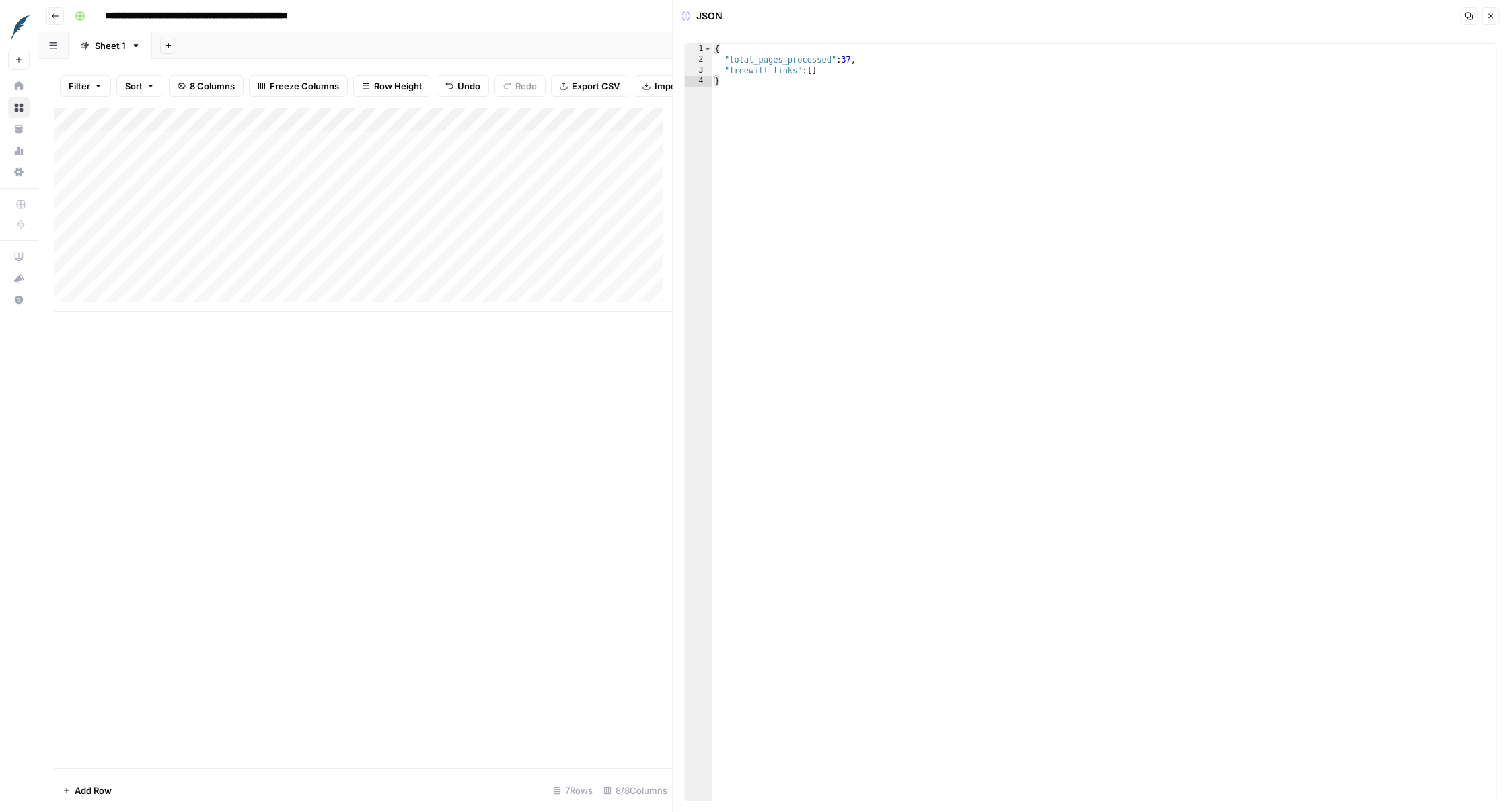
click at [1089, 17] on header "JSON Copy Close" at bounding box center [1090, 16] width 834 height 33
click at [1089, 17] on icon "button" at bounding box center [1490, 15] width 8 height 8
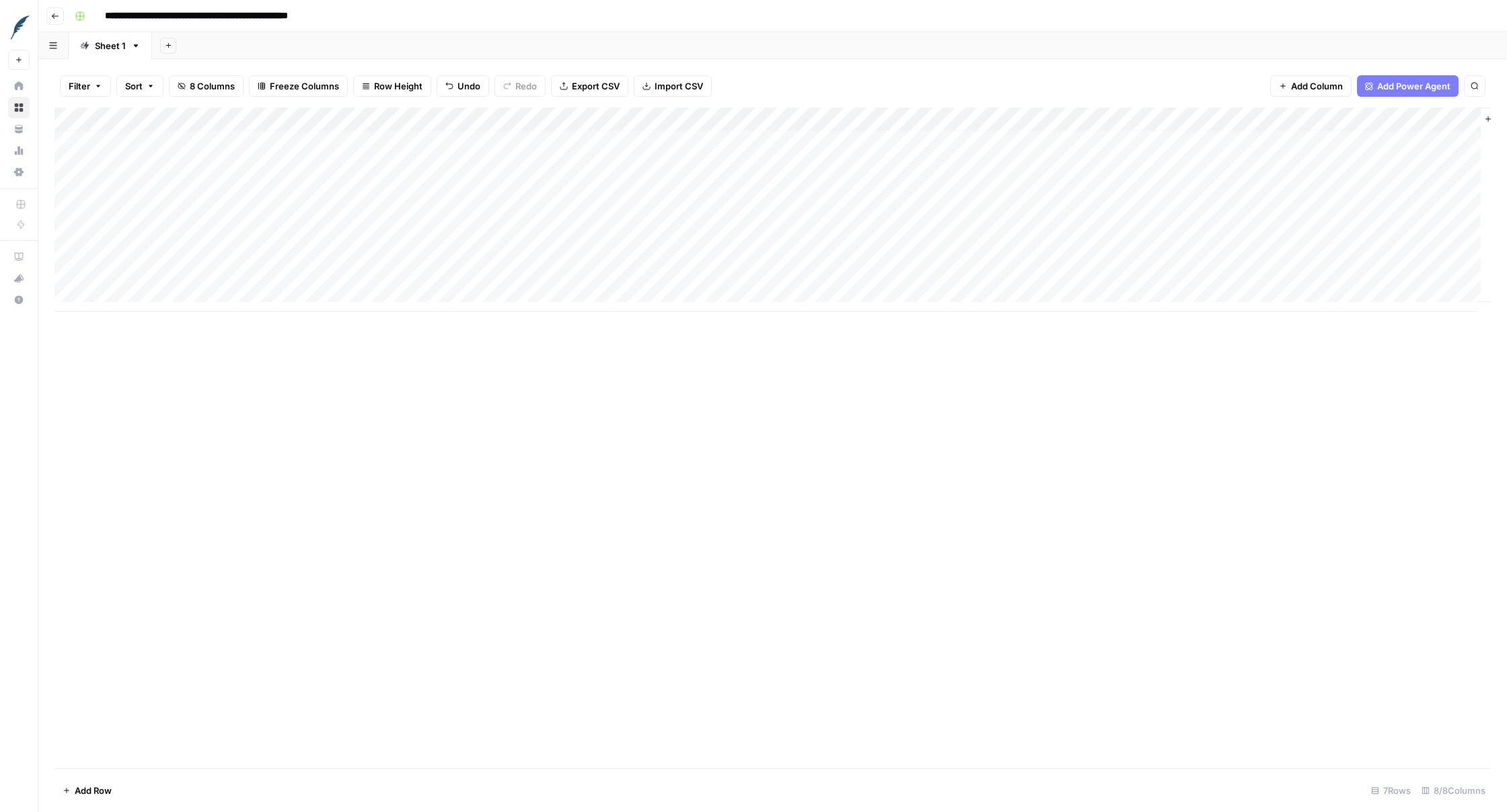
click at [1089, 199] on div "Add Column" at bounding box center [773, 210] width 1436 height 205
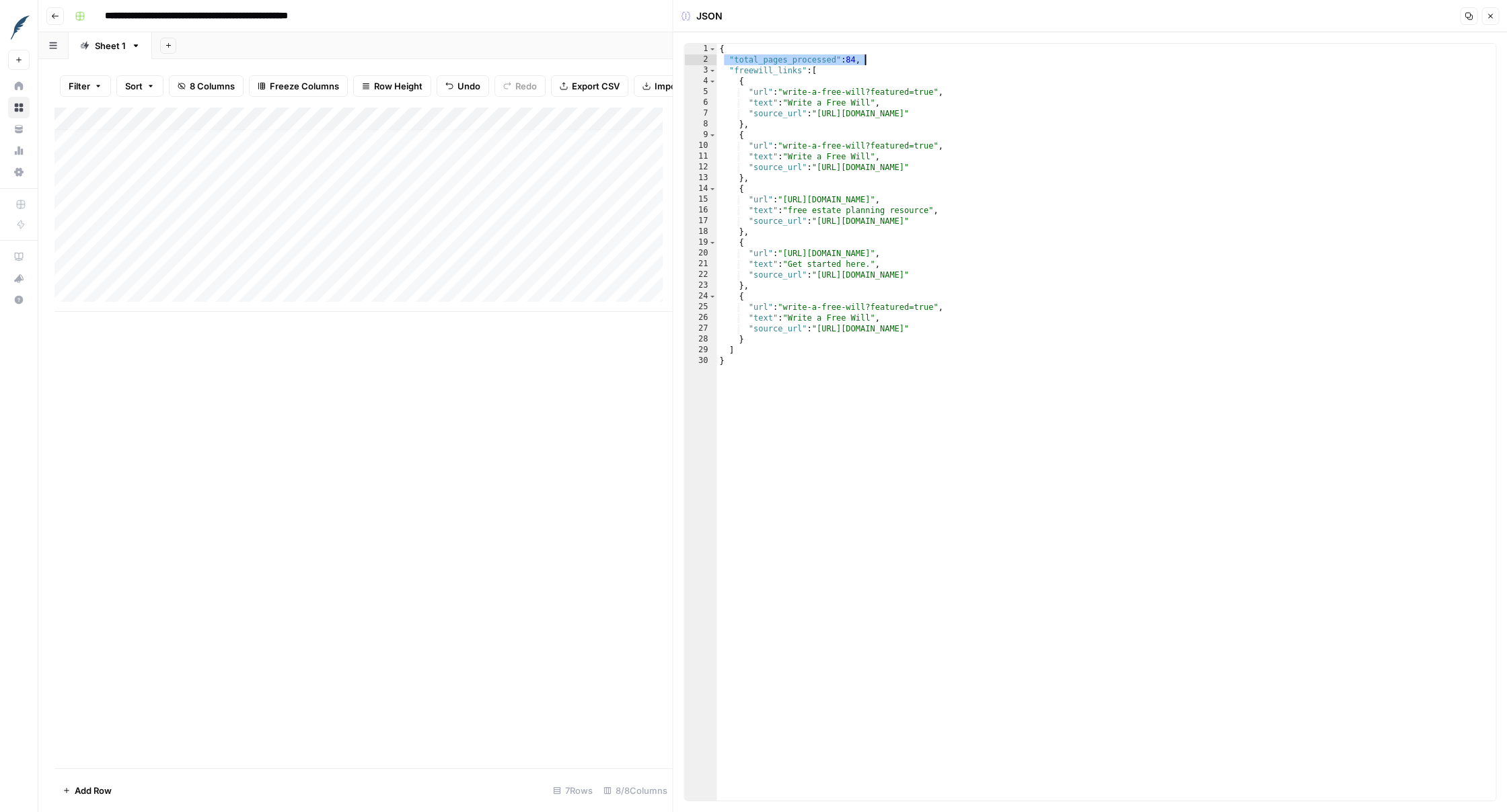
drag, startPoint x: 725, startPoint y: 59, endPoint x: 904, endPoint y: 61, distance: 179.0
click at [904, 61] on div "{ "total_pages_processed" : 84 , "freewill_links" : [ { "url" : "write-a-free-w…" at bounding box center [1107, 433] width 779 height 779
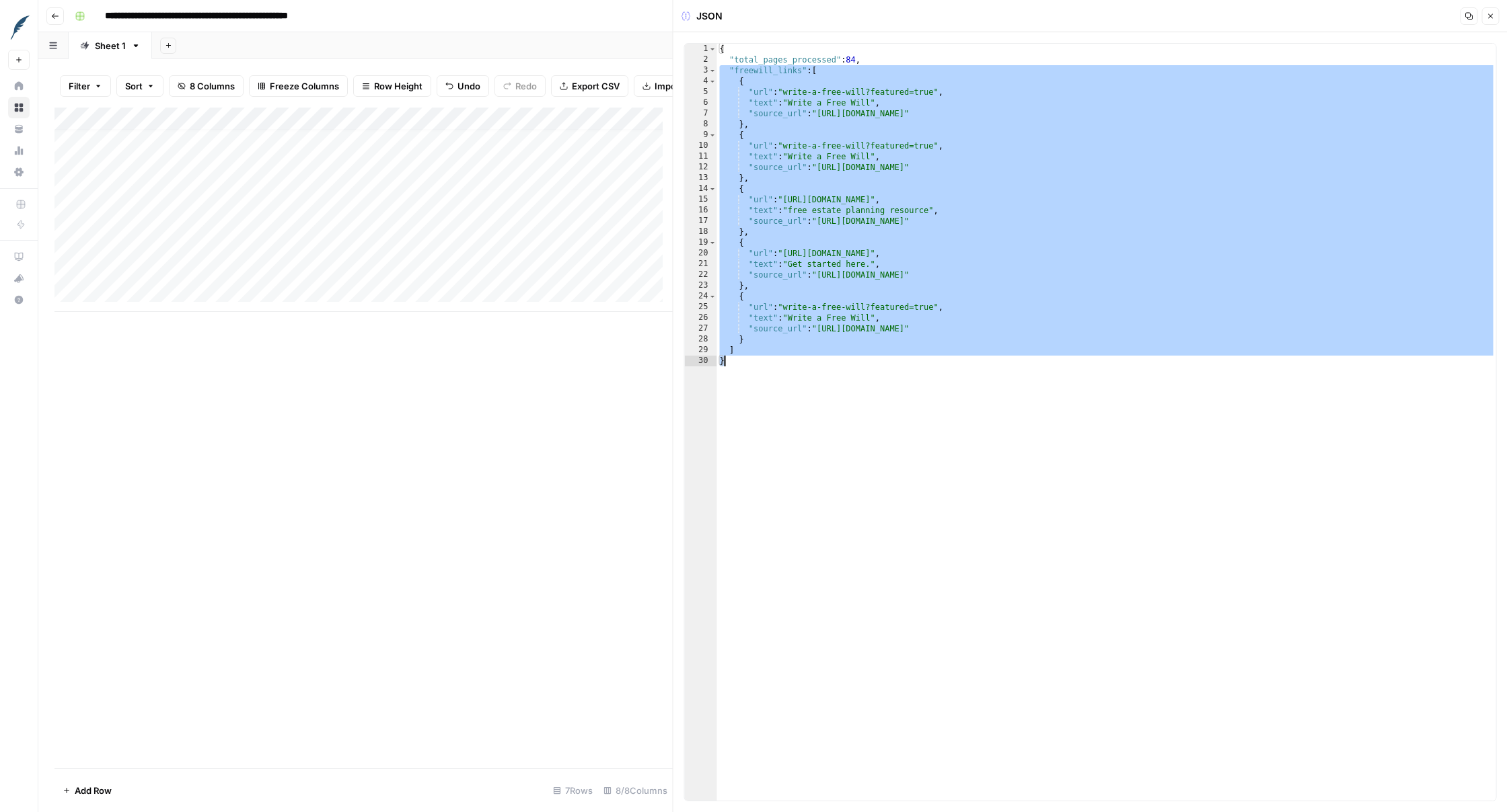
drag, startPoint x: 722, startPoint y: 68, endPoint x: 925, endPoint y: 365, distance: 359.7
click at [925, 365] on div "{ "total_pages_processed" : 84 , "freewill_links" : [ { "url" : "write-a-free-w…" at bounding box center [1107, 433] width 779 height 779
click at [916, 378] on div "{ "total_pages_processed" : 84 , "freewill_links" : [ { "url" : "write-a-free-w…" at bounding box center [1107, 433] width 779 height 779
type textarea "*"
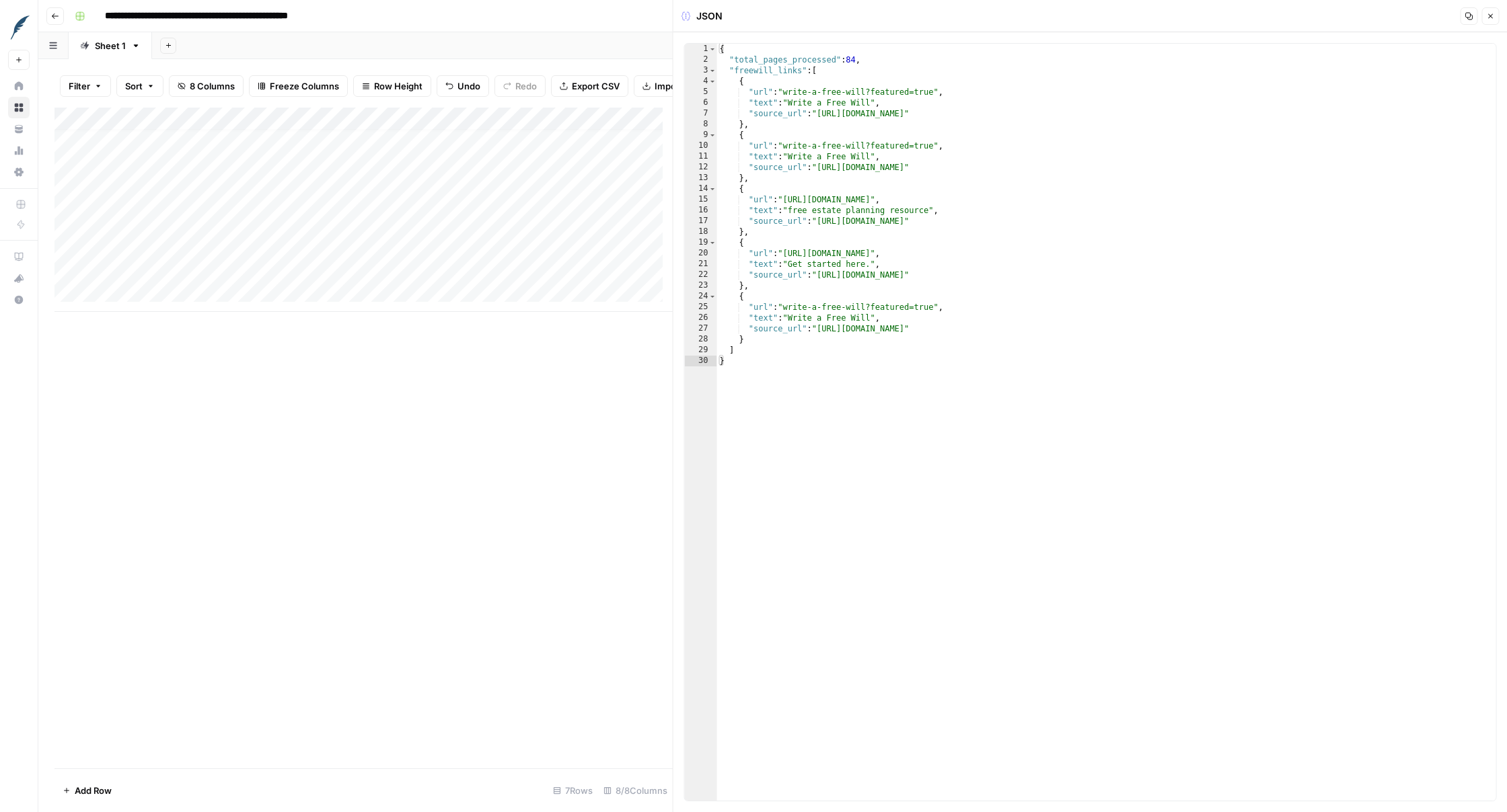
click at [1089, 23] on button "Close" at bounding box center [1490, 15] width 17 height 17
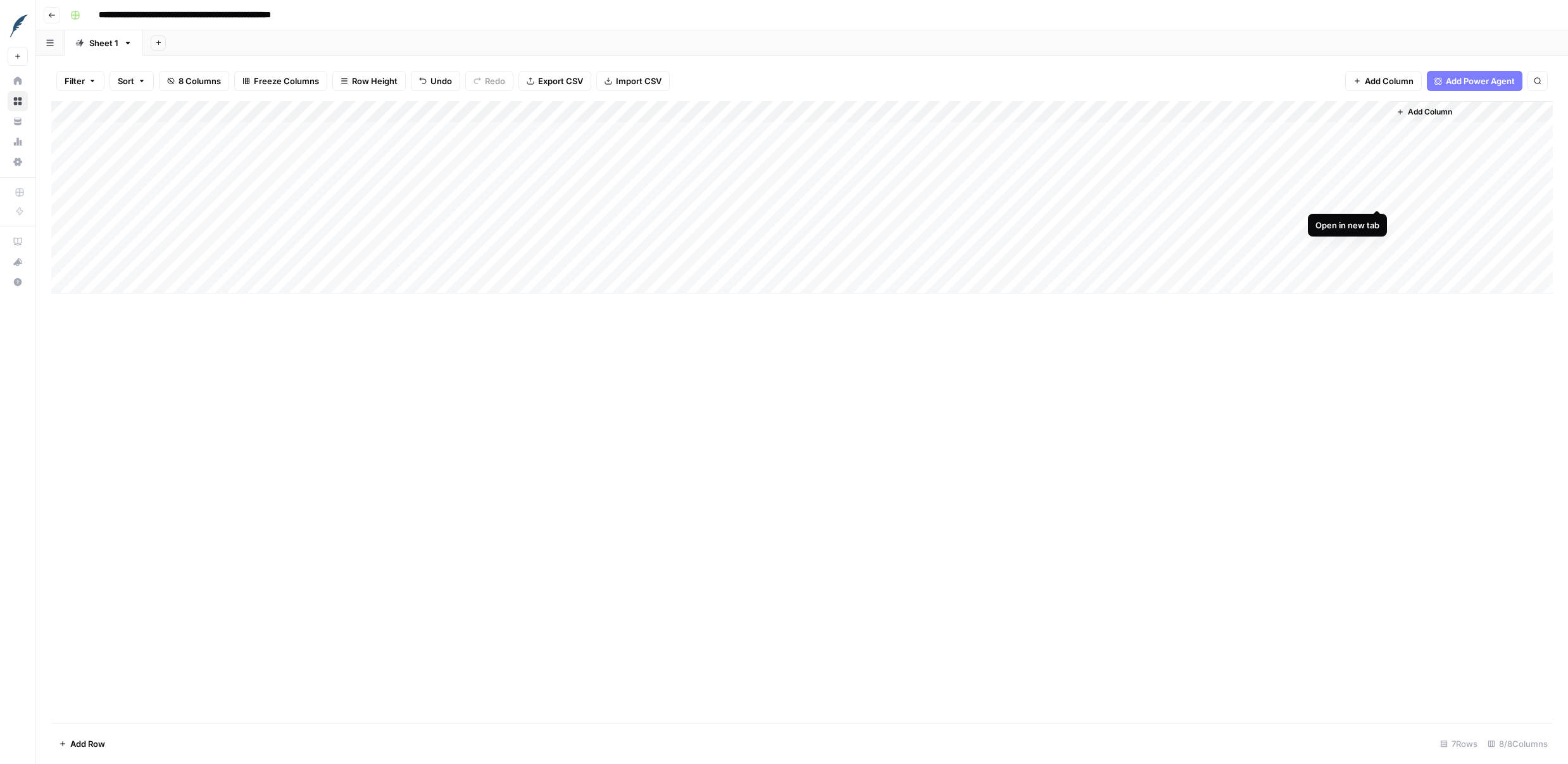
click at [1025, 198] on div "Add Column" at bounding box center [802, 198] width 1502 height 192
click at [67, 263] on div "Add Column" at bounding box center [802, 198] width 1502 height 192
click at [101, 748] on span "Delete 1 Row" at bounding box center [84, 744] width 50 height 13
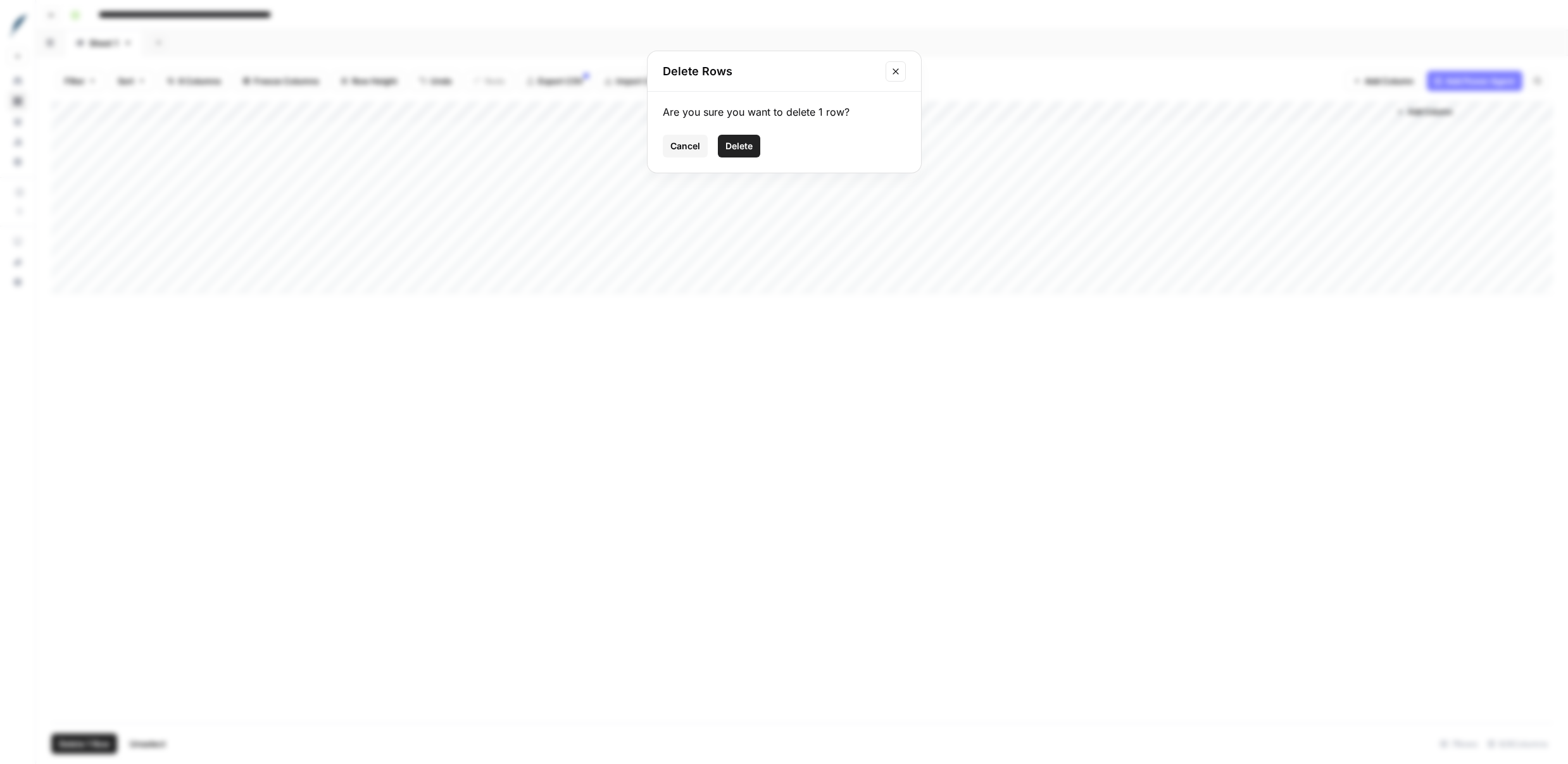
click at [742, 146] on span "Delete" at bounding box center [739, 146] width 27 height 13
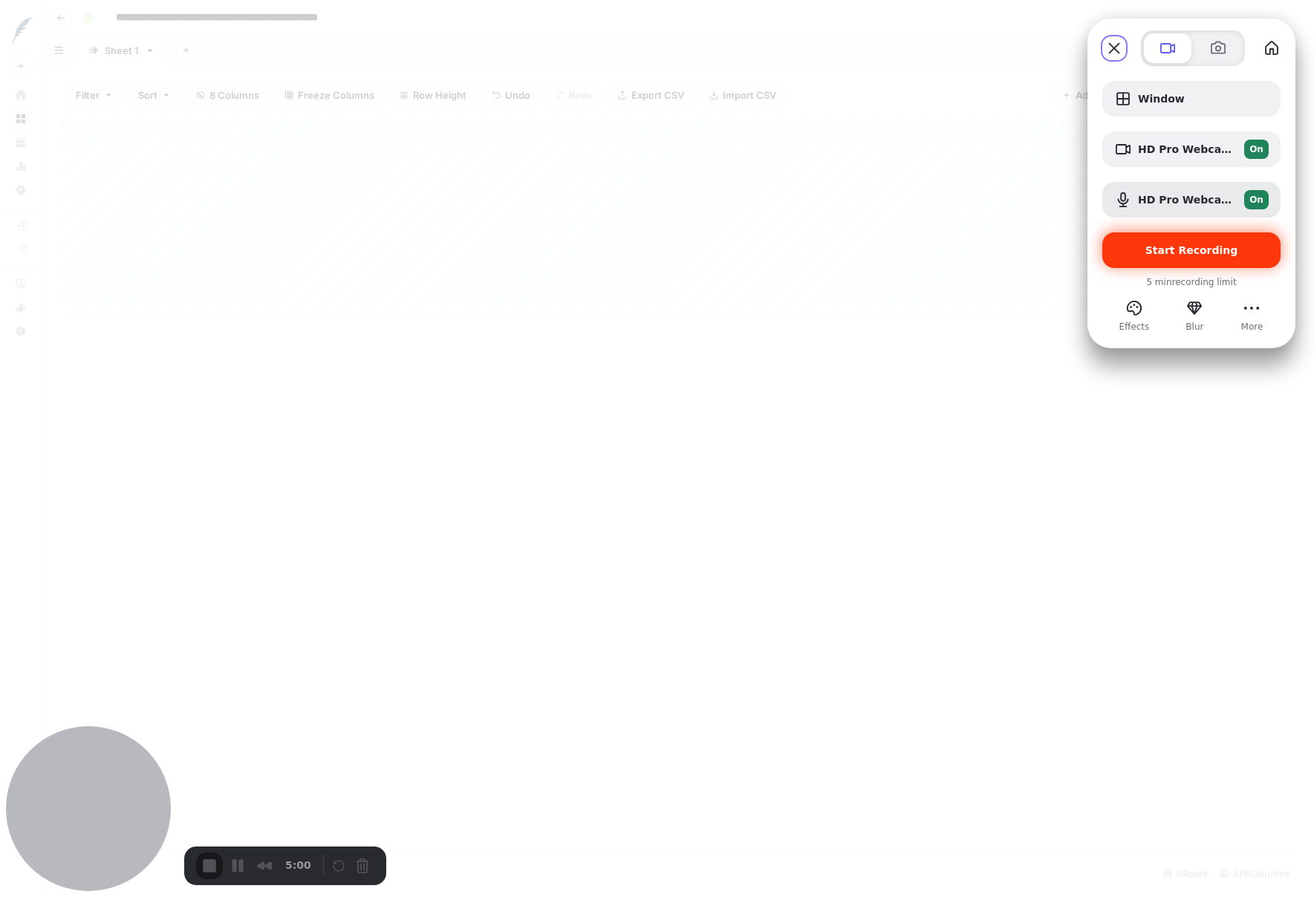
click at [1183, 256] on span "Start Recording" at bounding box center [1192, 250] width 93 height 12
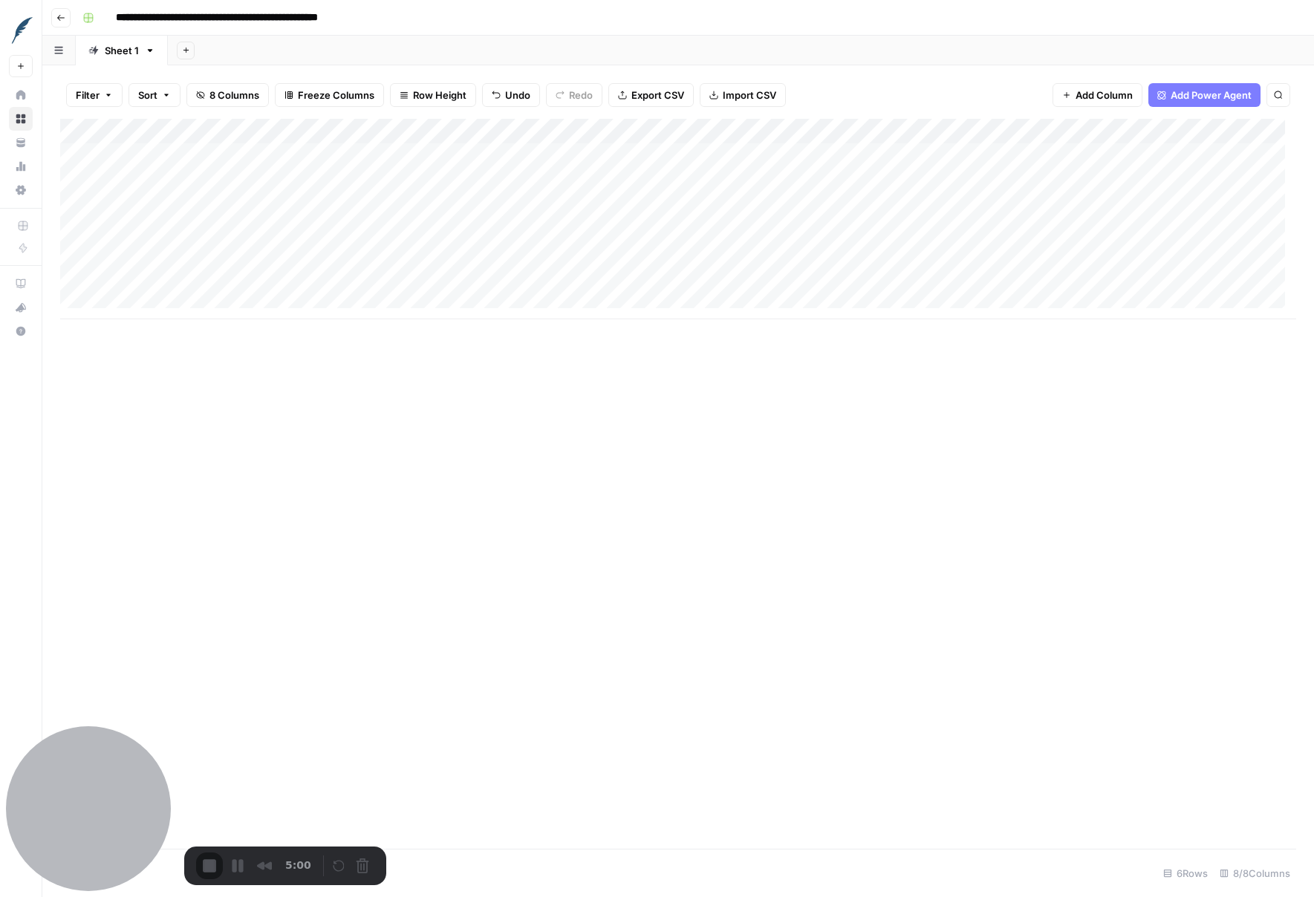
click at [602, 474] on div "Add Column" at bounding box center [678, 484] width 1236 height 730
click at [276, 708] on div "Add Column" at bounding box center [678, 484] width 1236 height 730
click at [729, 462] on div "Add Column" at bounding box center [678, 484] width 1236 height 730
click at [241, 866] on button "Pause Recording" at bounding box center [238, 866] width 24 height 24
click at [362, 873] on button "Cancel Recording" at bounding box center [366, 868] width 24 height 24
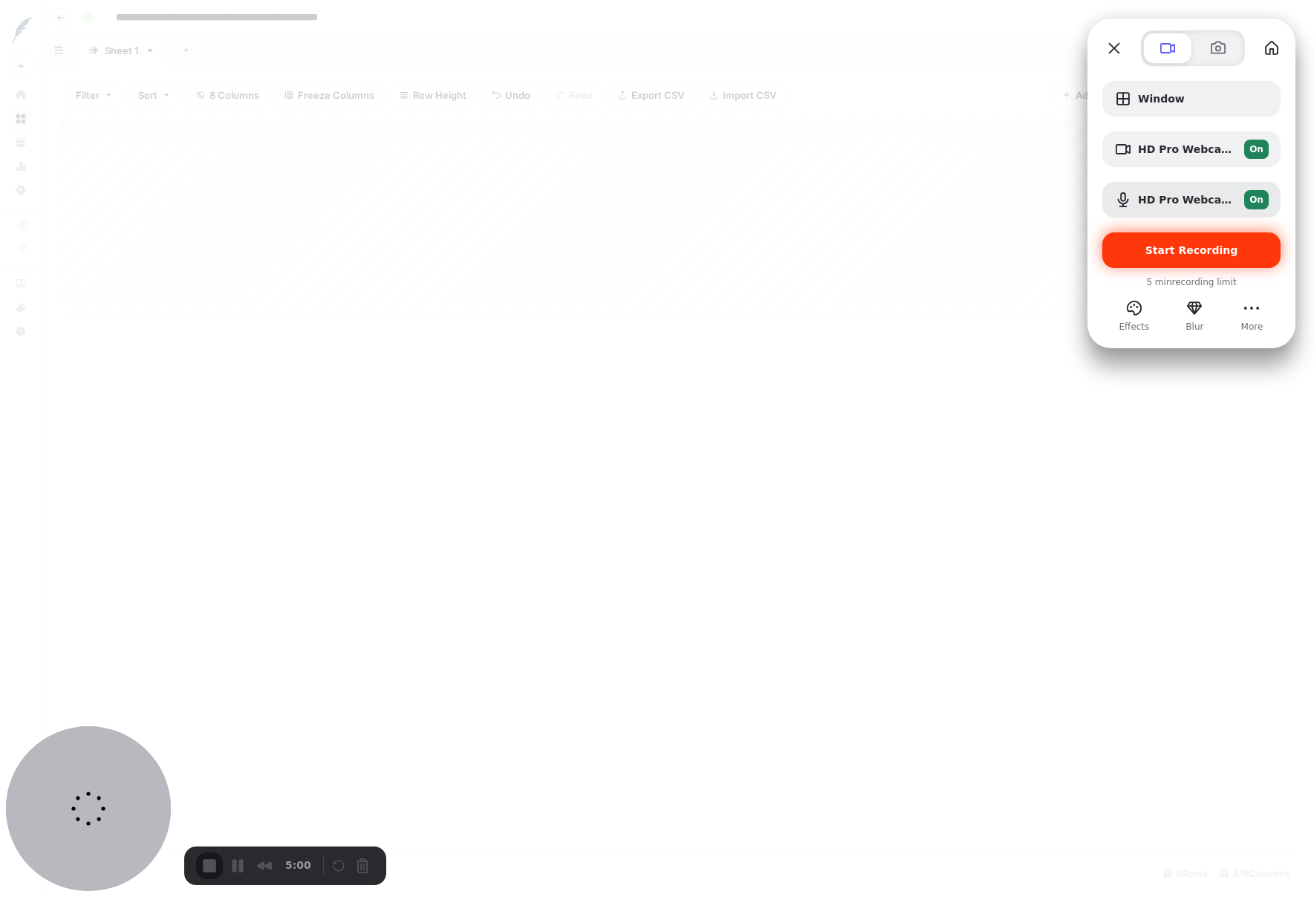
click at [1203, 259] on div "Start Recording" at bounding box center [1191, 251] width 178 height 36
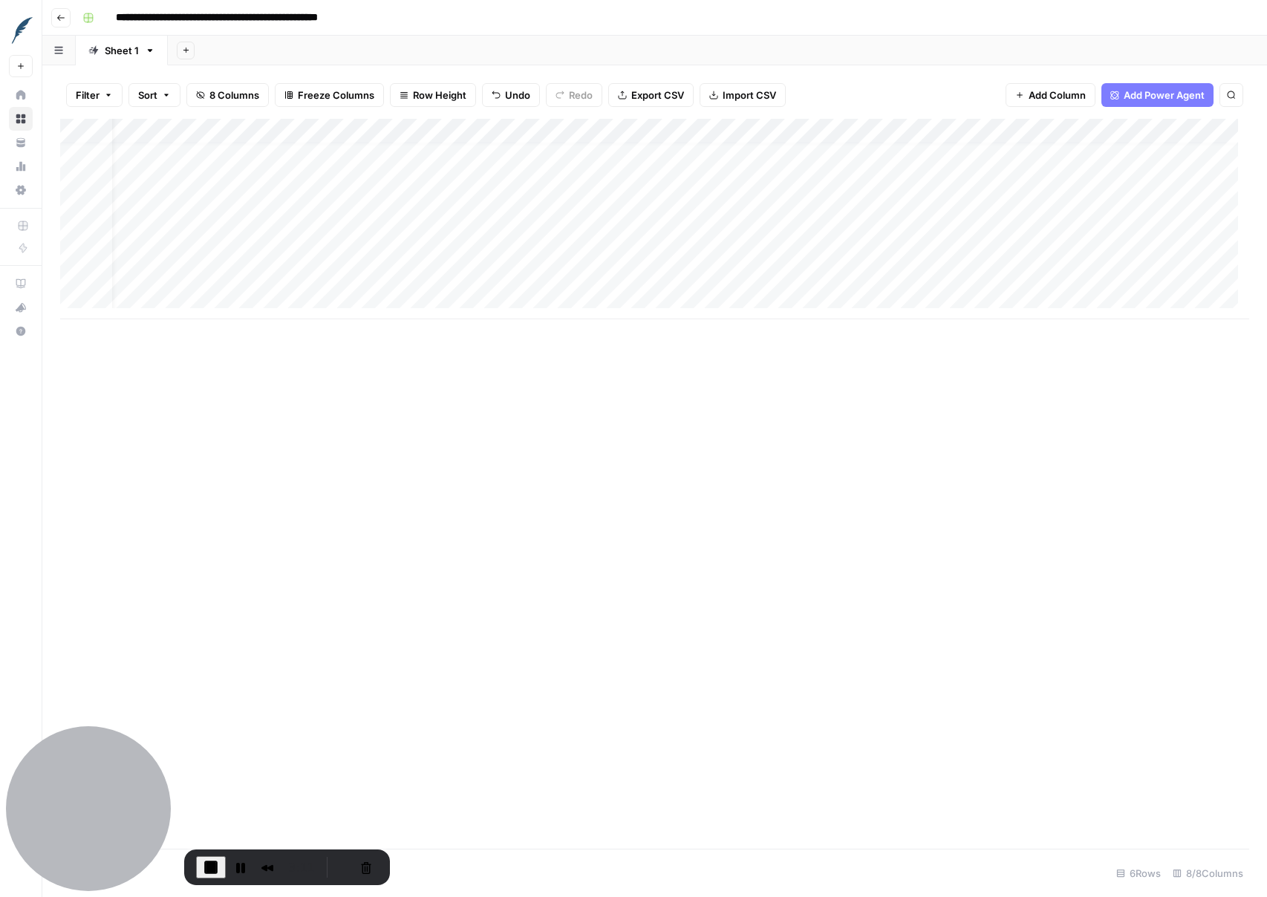
scroll to position [11, 0]
click at [239, 860] on button "Pause Recording" at bounding box center [238, 866] width 24 height 24
click at [236, 870] on span "Play Recording" at bounding box center [238, 868] width 18 height 18
click at [190, 289] on div "Add Column" at bounding box center [654, 219] width 1189 height 201
type textarea "**********"
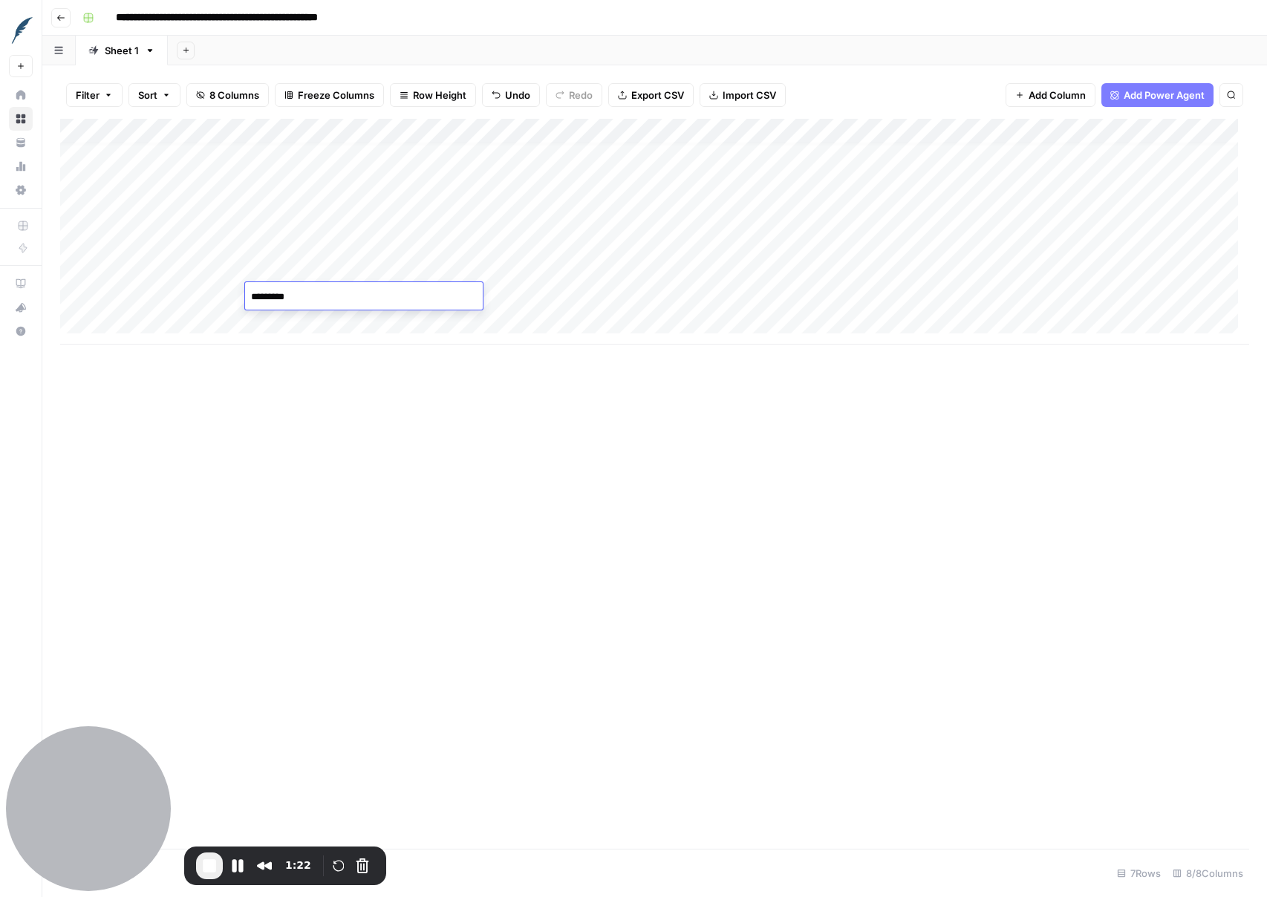
type textarea "**********"
click at [944, 293] on div "Add Column" at bounding box center [654, 232] width 1189 height 226
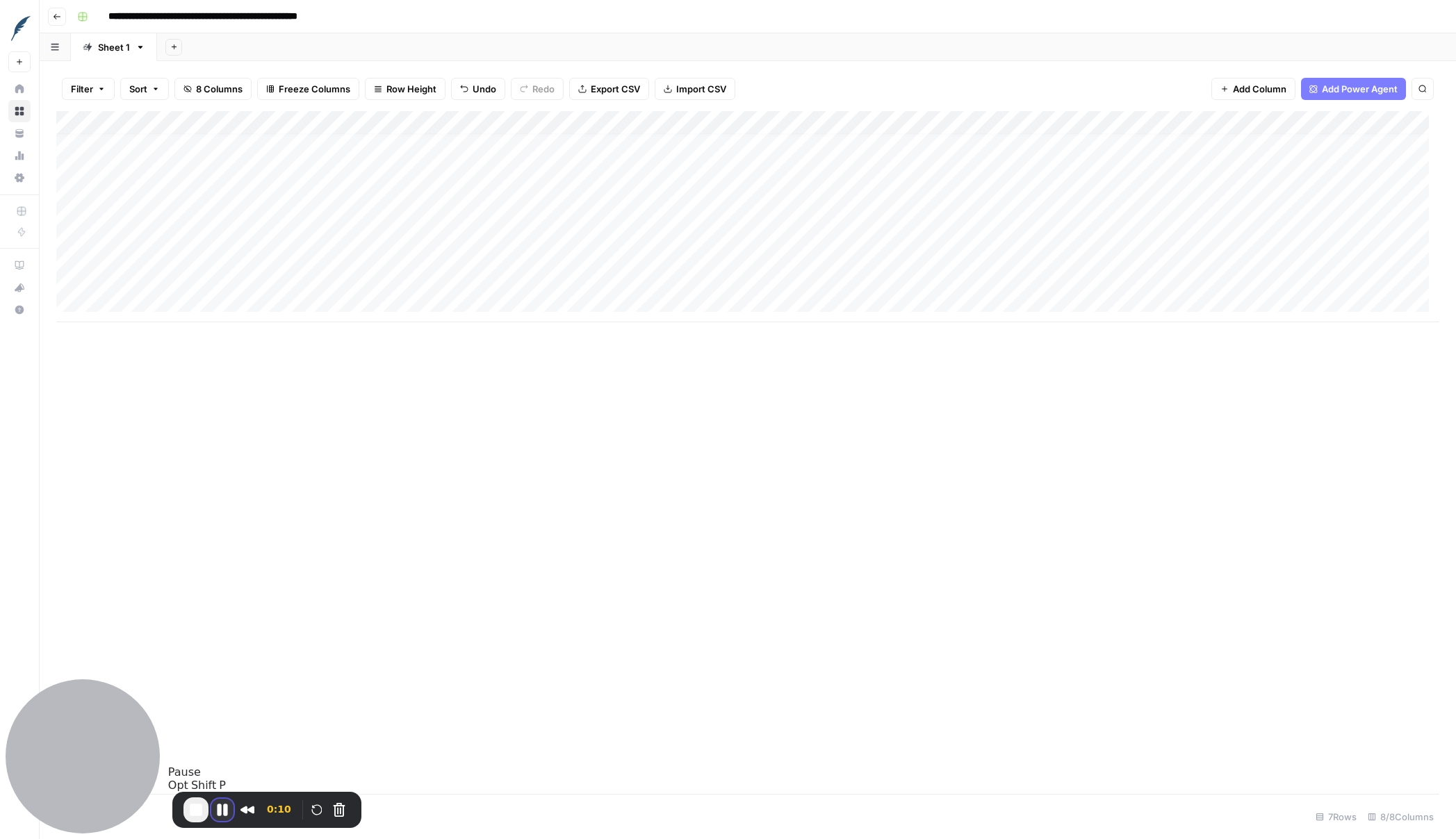
click at [224, 811] on button "Pause Recording" at bounding box center [223, 810] width 22 height 22
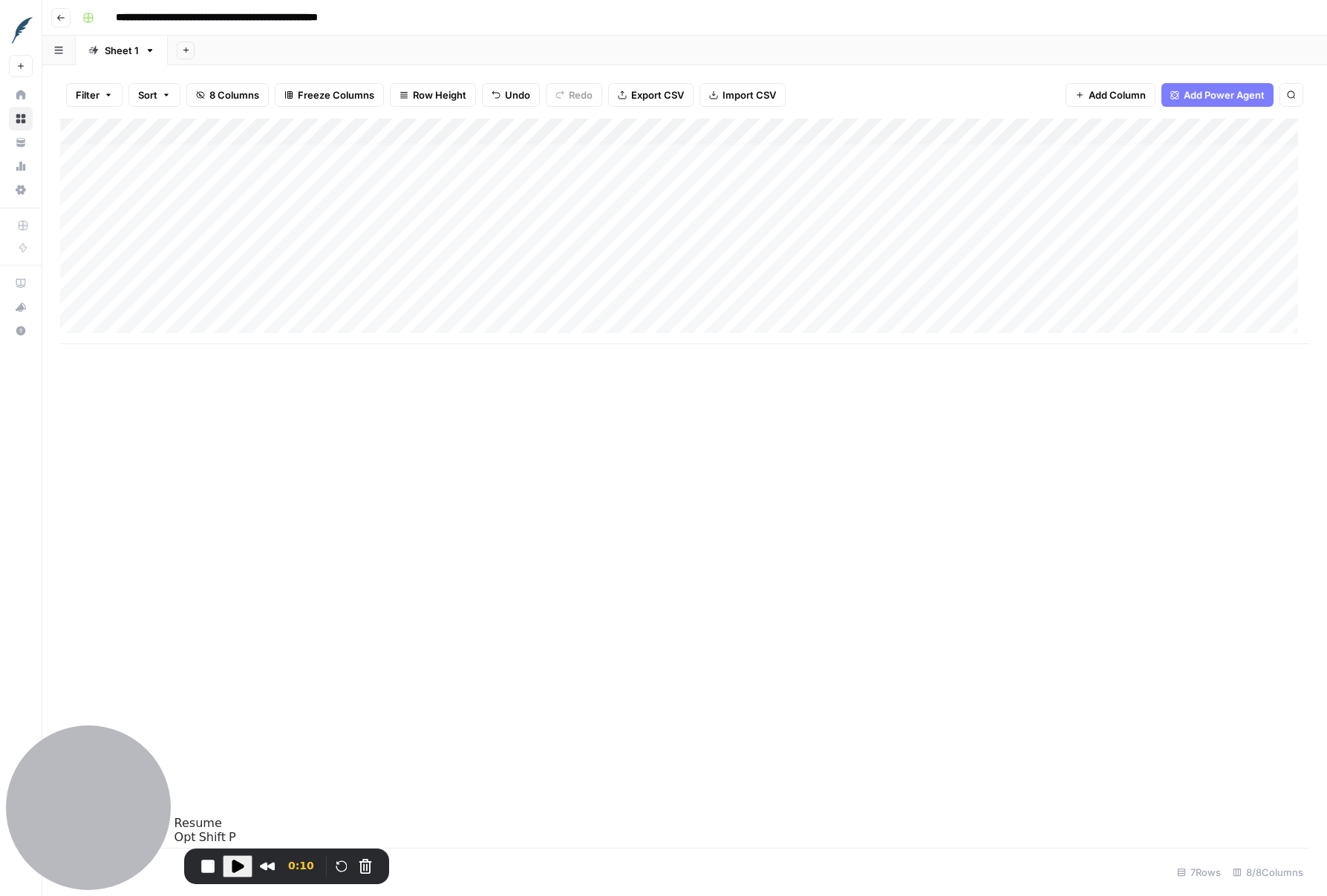
click at [236, 869] on span "Play Recording" at bounding box center [238, 867] width 18 height 18
click at [235, 869] on button "Pause Recording" at bounding box center [238, 865] width 24 height 24
click at [74, 294] on div "Add Column" at bounding box center [684, 232] width 1249 height 226
click at [360, 862] on button "Cancel Recording" at bounding box center [366, 867] width 24 height 24
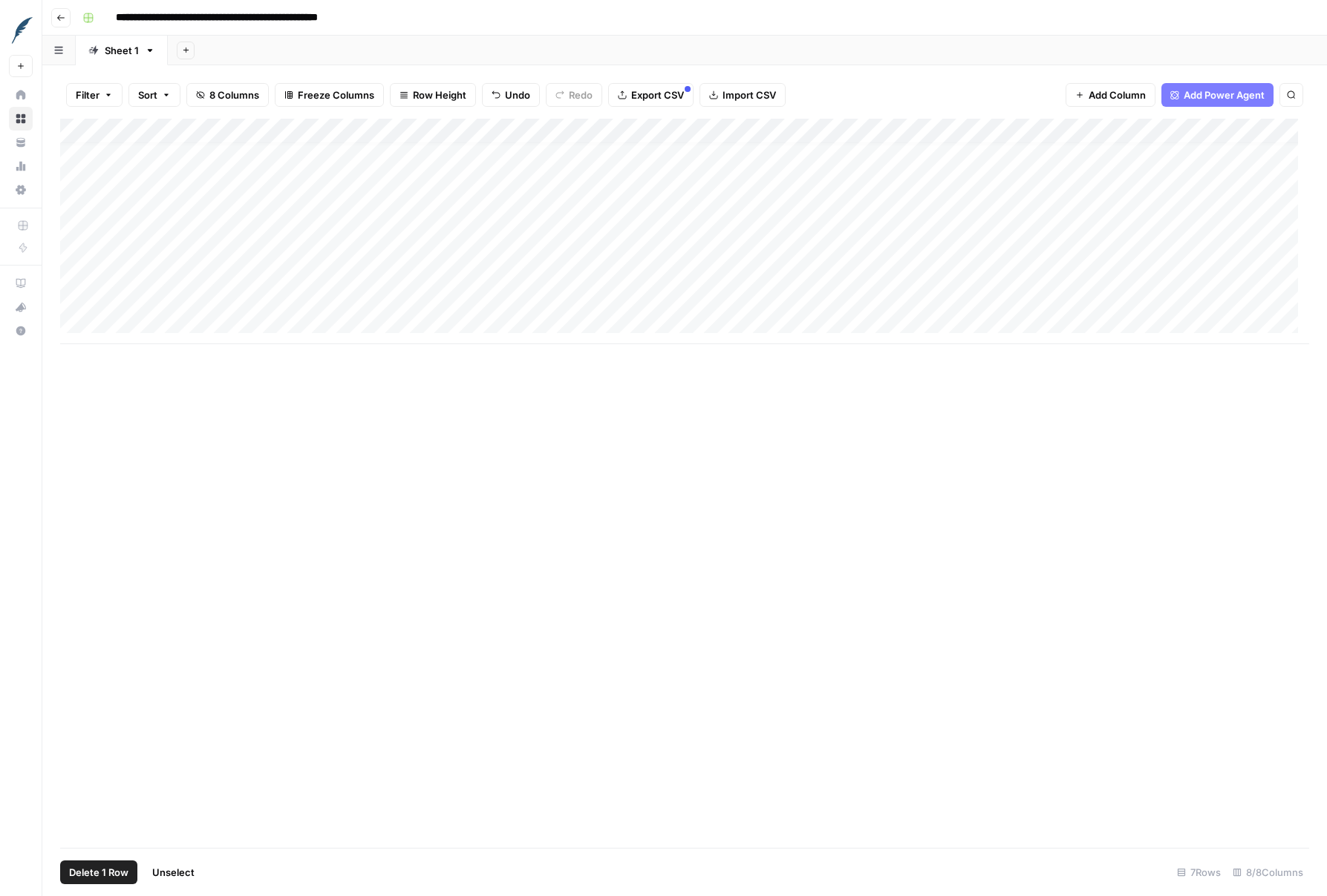
click at [76, 297] on div "Add Column" at bounding box center [684, 232] width 1249 height 226
click at [118, 876] on span "Delete 1 Row" at bounding box center [98, 872] width 59 height 15
click at [608, 175] on span "Delete" at bounding box center [611, 171] width 32 height 15
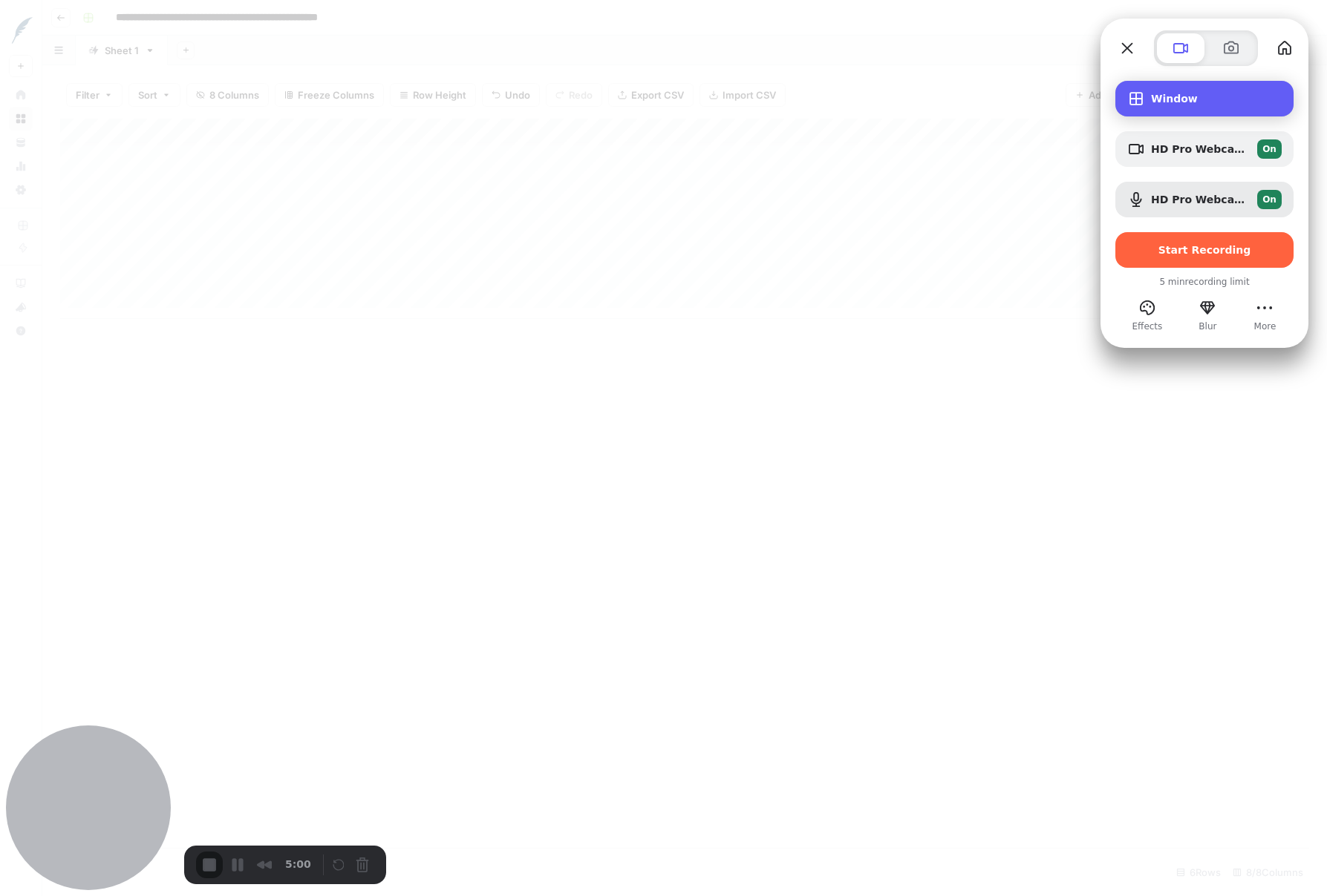
click at [1180, 100] on span "Window" at bounding box center [1215, 99] width 131 height 12
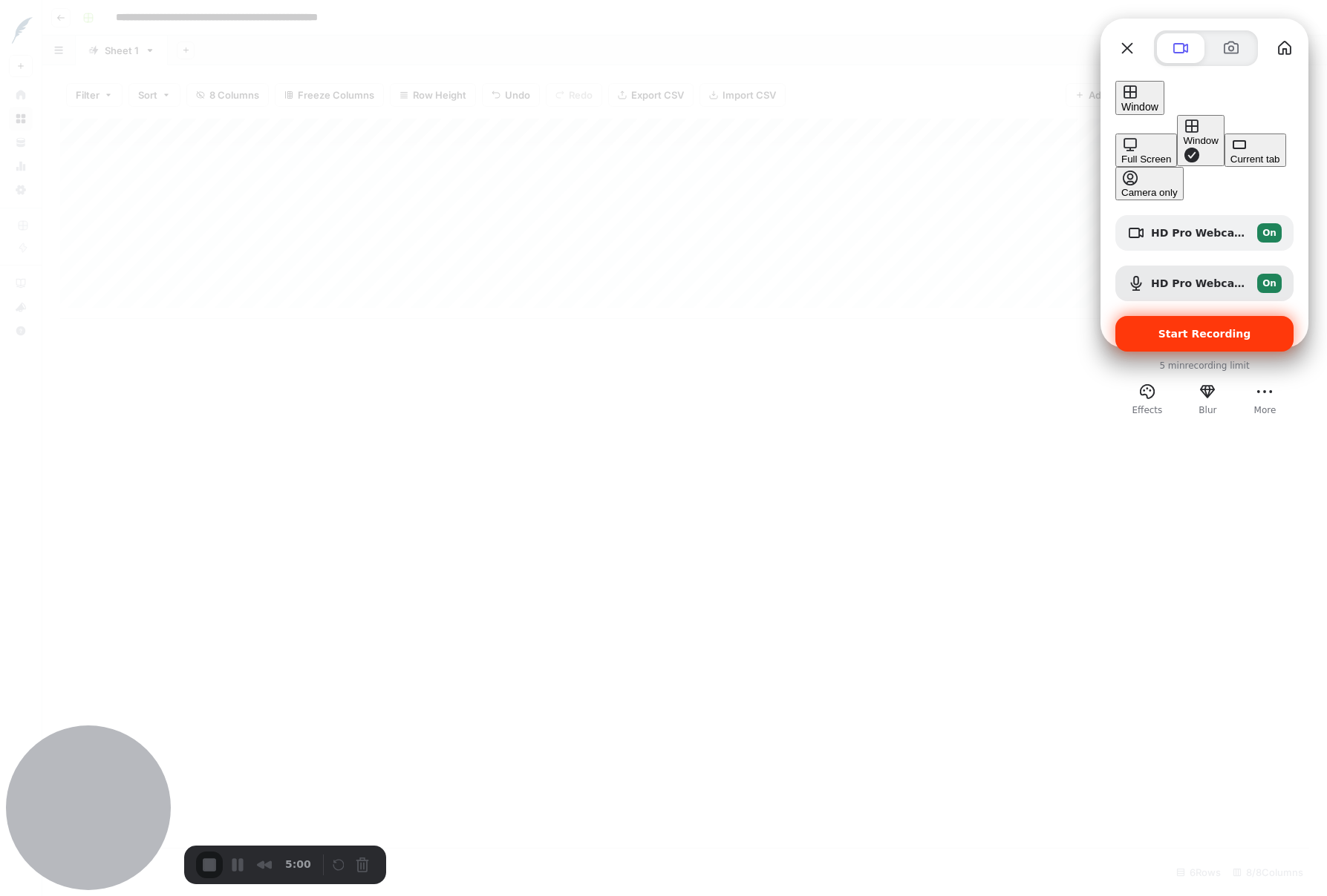
click at [1202, 328] on span "Start Recording" at bounding box center [1204, 334] width 93 height 12
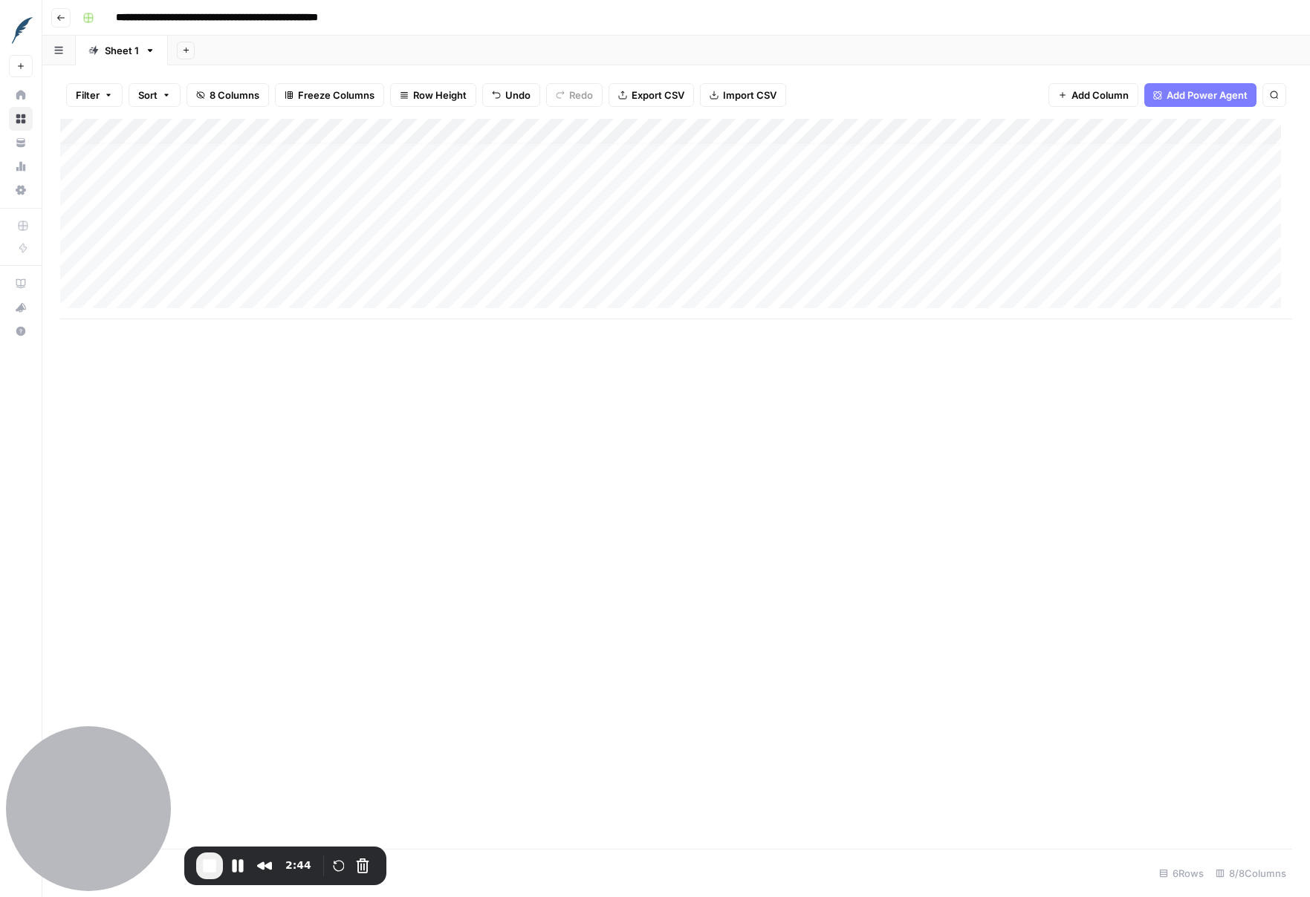
click at [174, 296] on div "Add Column" at bounding box center [676, 219] width 1232 height 201
type textarea "**********"
click at [649, 298] on div "Add Column" at bounding box center [676, 232] width 1232 height 226
click at [946, 299] on div "Add Column" at bounding box center [676, 232] width 1232 height 226
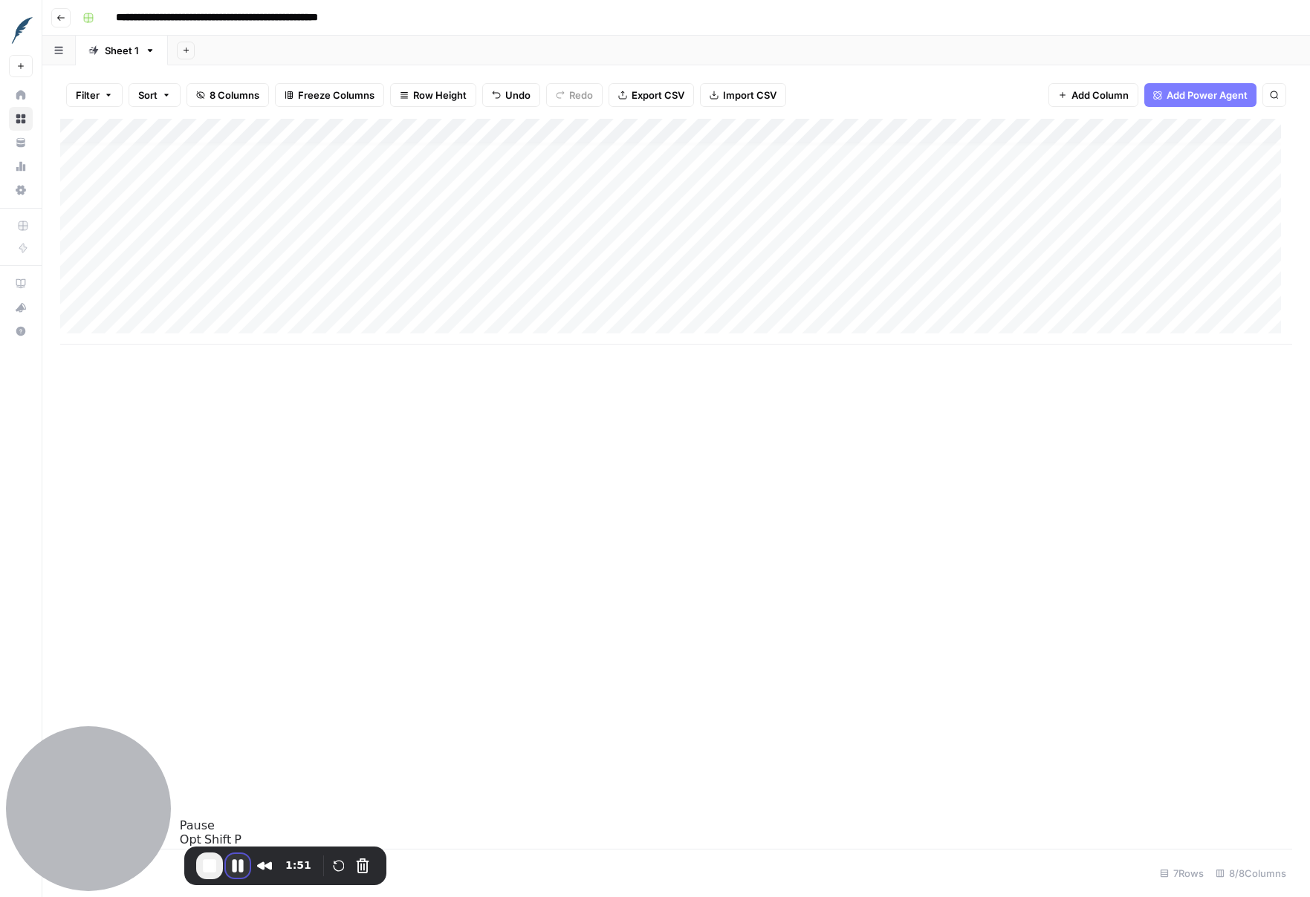
click at [231, 860] on button "Pause Recording" at bounding box center [238, 866] width 24 height 24
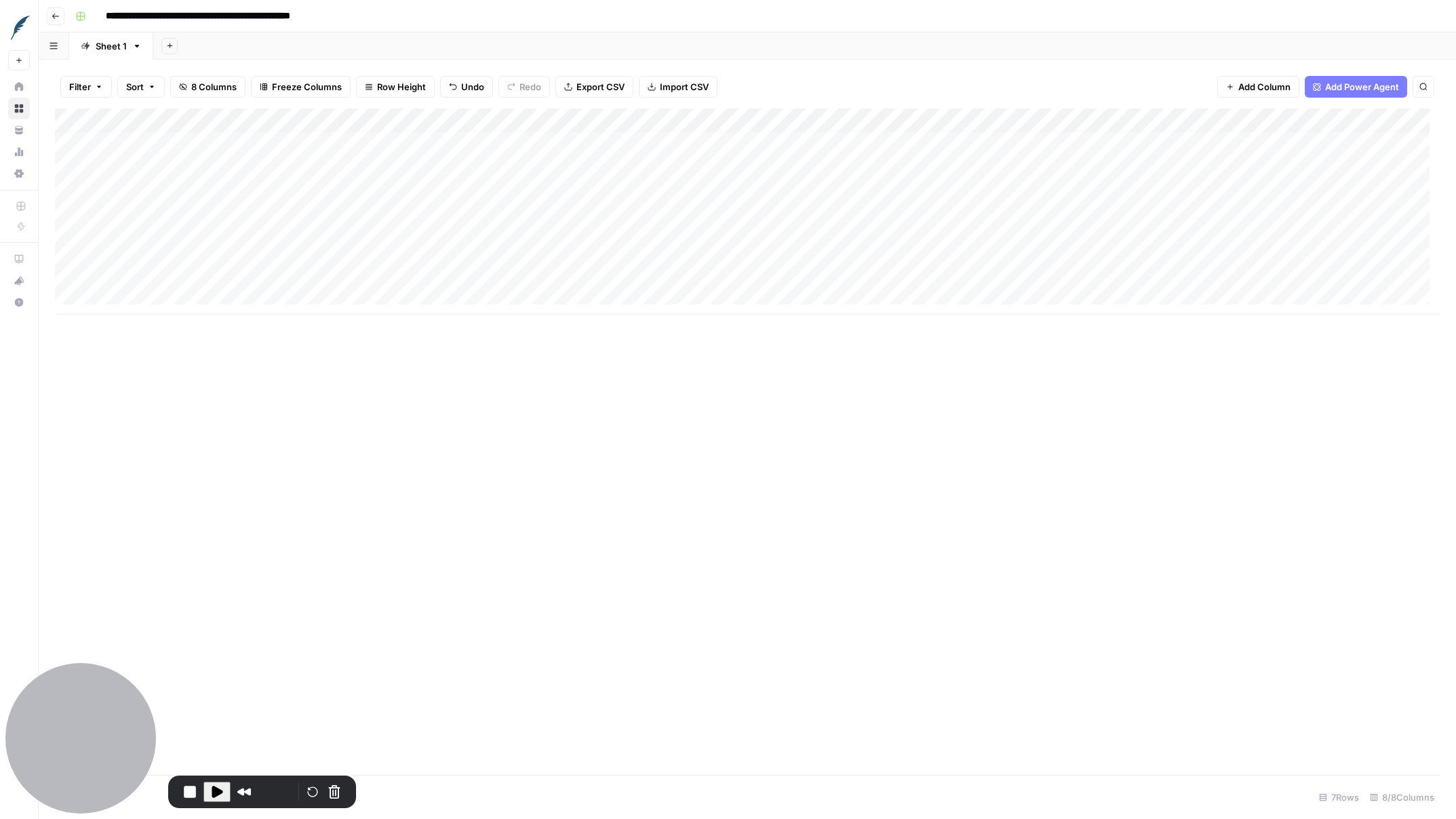
scroll to position [10, 134]
click at [215, 795] on span "Play Recording" at bounding box center [217, 793] width 16 height 16
click at [960, 272] on div "Add Column" at bounding box center [747, 212] width 1385 height 206
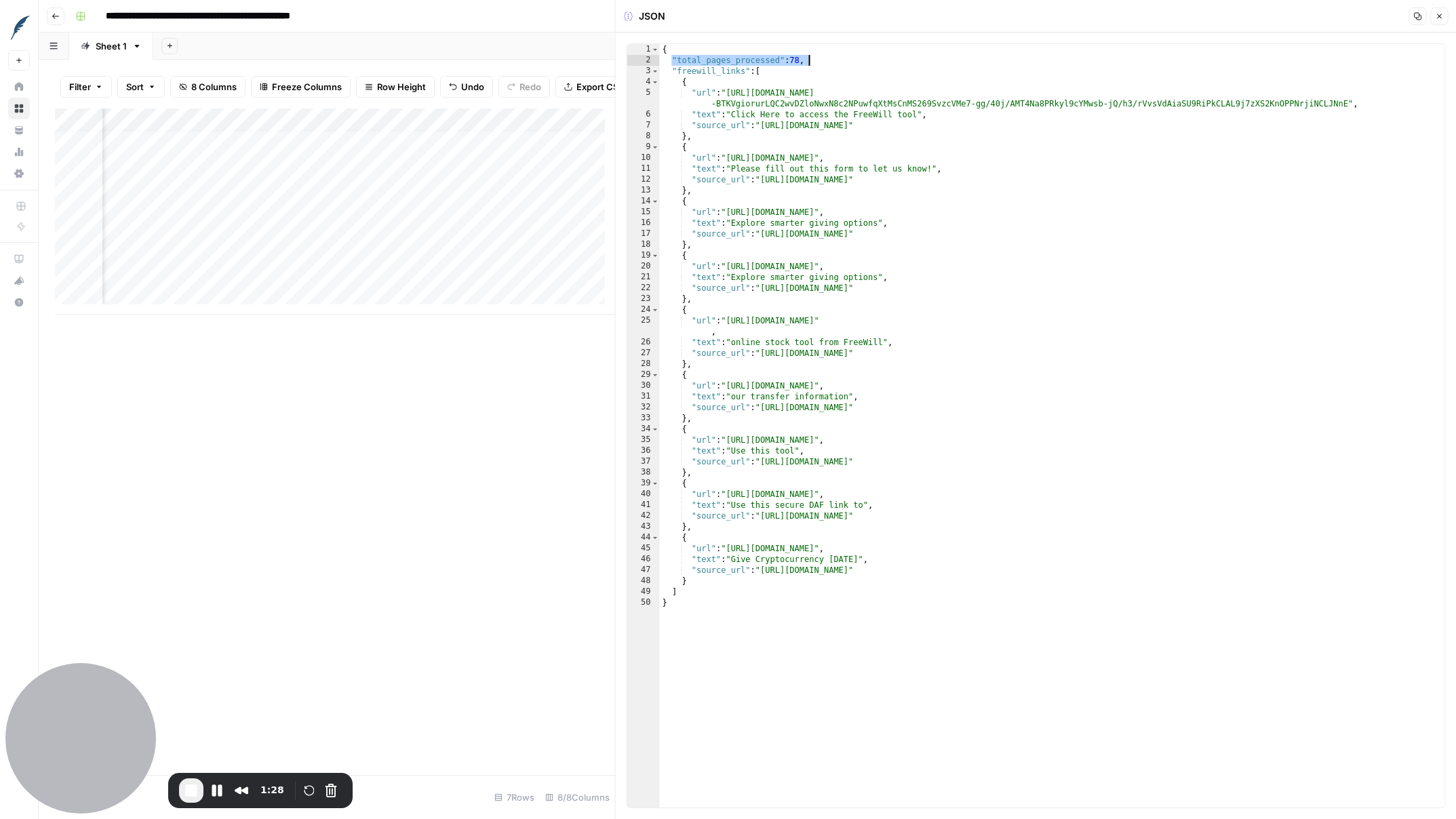
drag, startPoint x: 671, startPoint y: 60, endPoint x: 819, endPoint y: 62, distance: 148.0
click at [819, 62] on div "{ "total_pages_processed" : 78 , "freewill_links" : [ { "url" : "[URL][DOMAIN_N…" at bounding box center [1053, 436] width 785 height 785
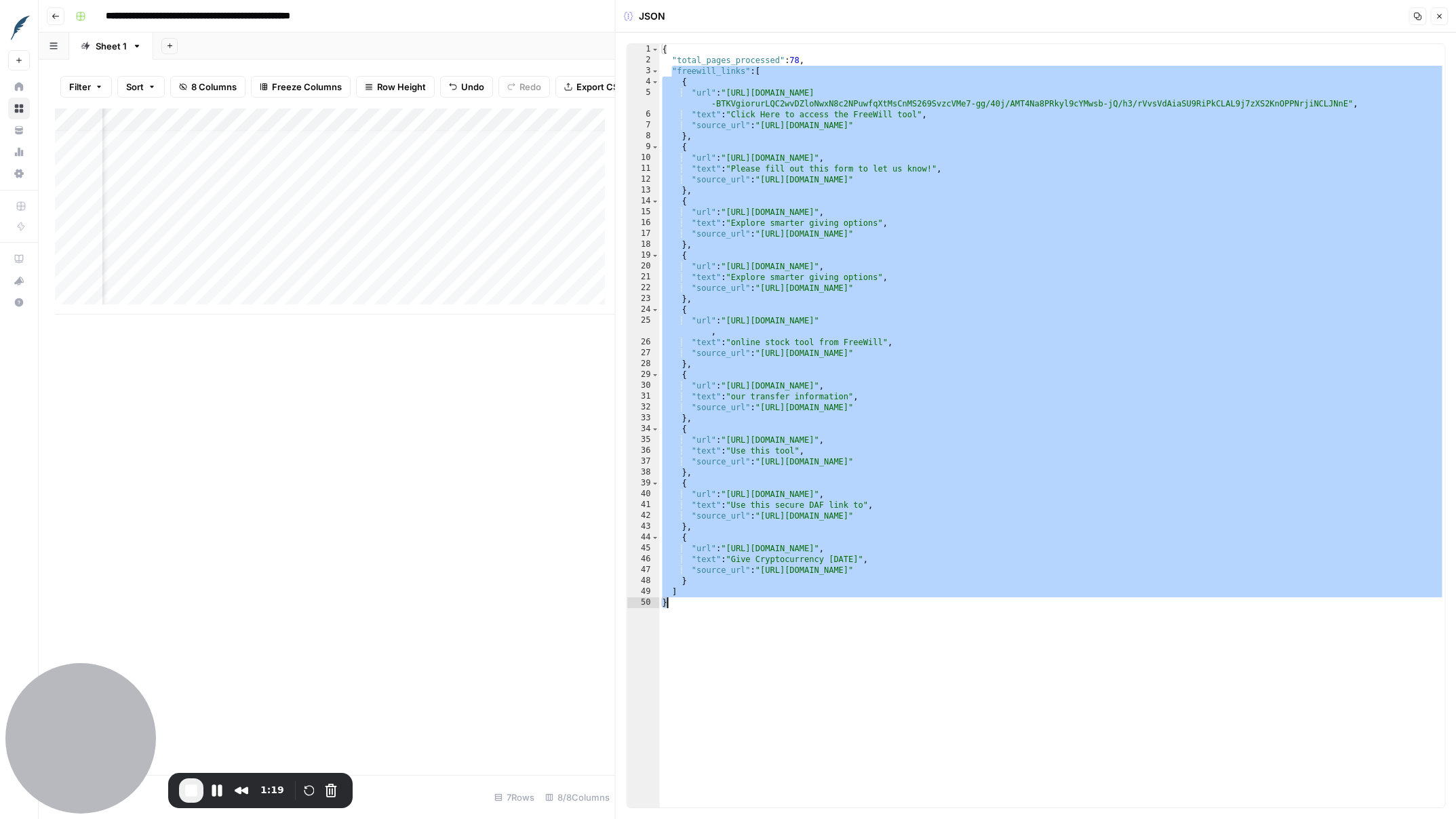
drag, startPoint x: 671, startPoint y: 73, endPoint x: 877, endPoint y: 609, distance: 574.2
click at [877, 609] on div "{ "total_pages_processed" : 78 , "freewill_links" : [ { "url" : "[URL][DOMAIN_N…" at bounding box center [1053, 436] width 785 height 785
click at [730, 67] on div "{ "total_pages_processed" : 78 , "freewill_links" : [ { "url" : "[URL][DOMAIN_N…" at bounding box center [1053, 436] width 785 height 785
type textarea "**********"
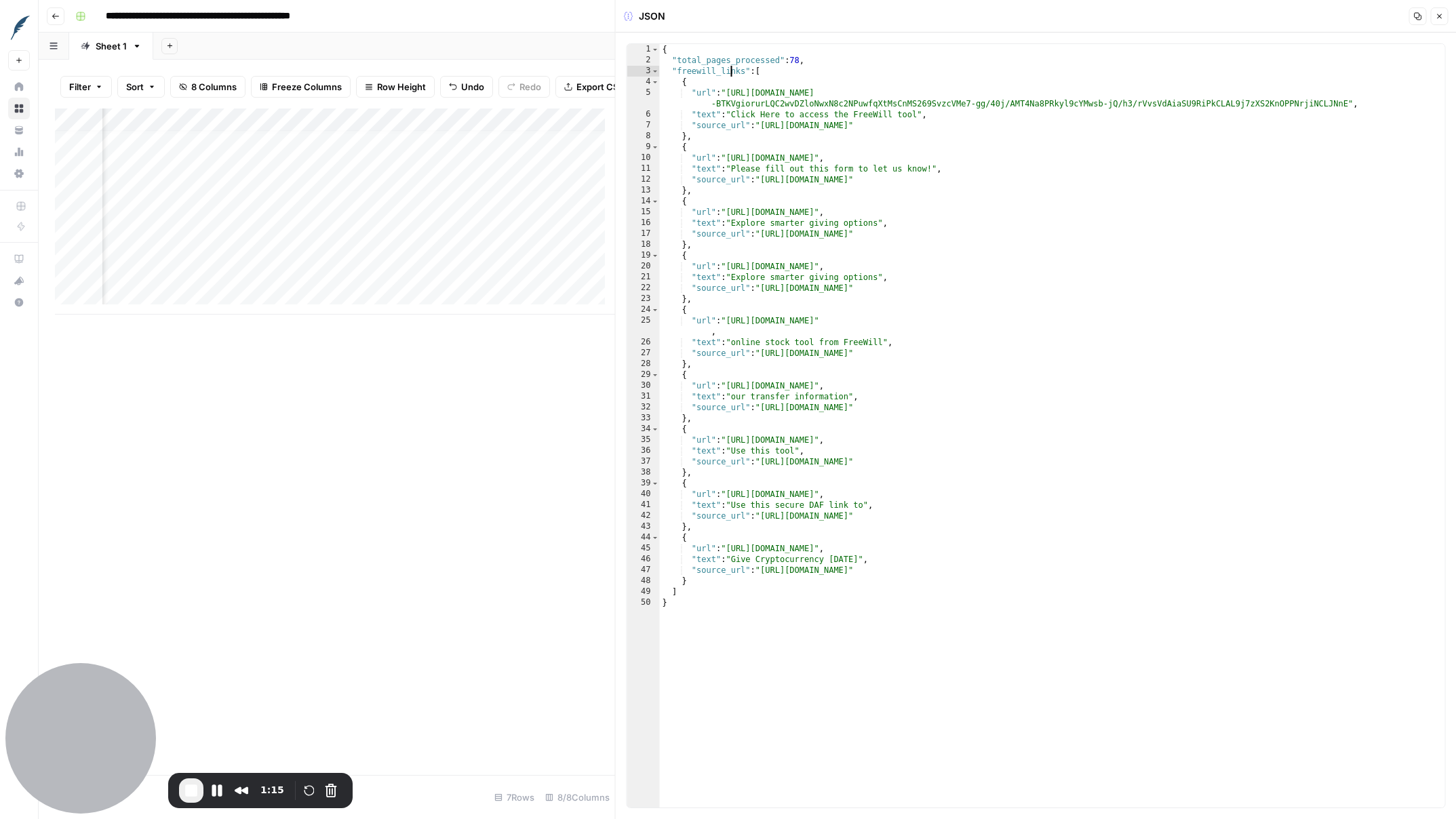
click at [1098, 16] on icon "button" at bounding box center [1439, 16] width 8 height 8
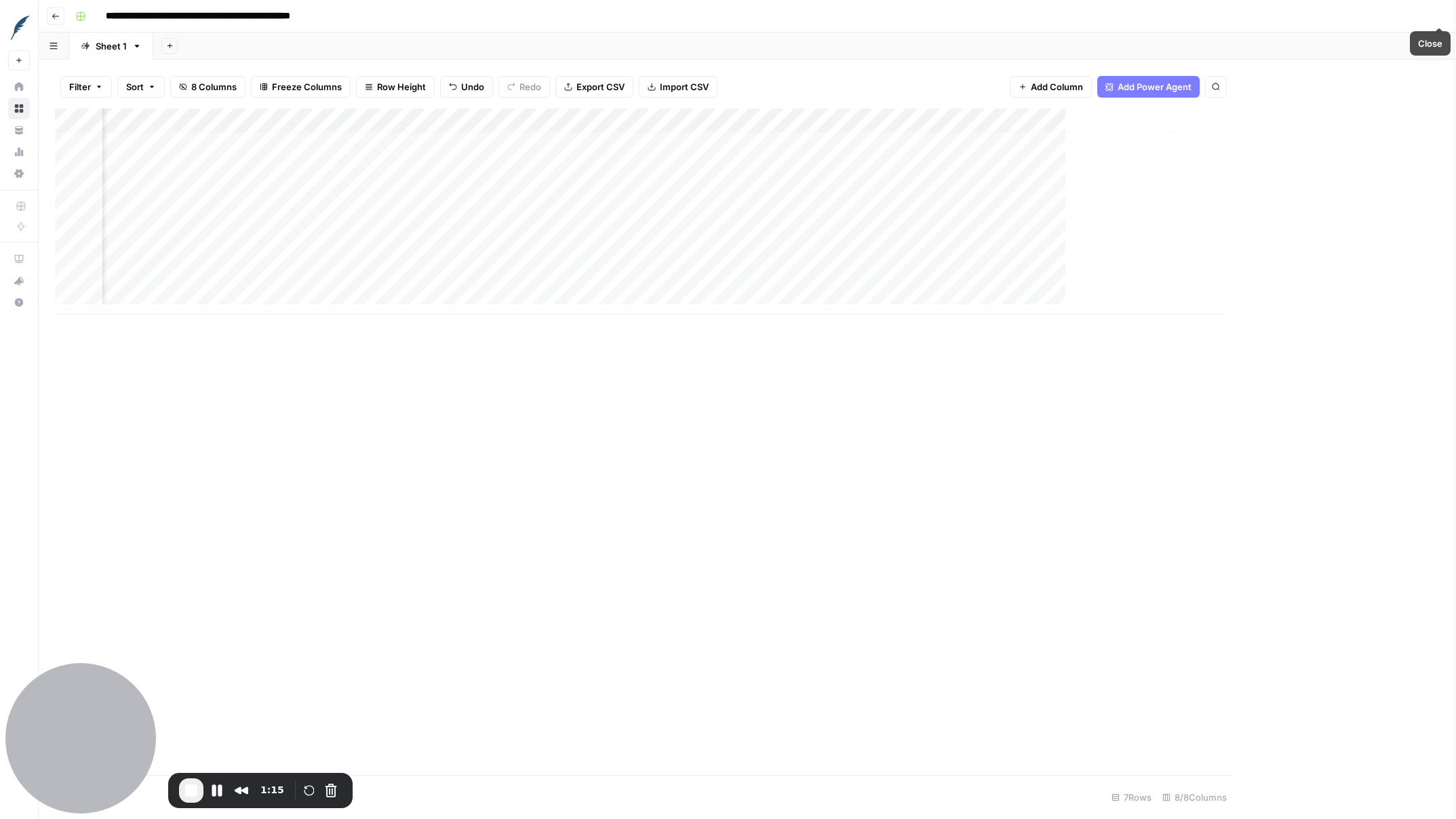
scroll to position [10, 118]
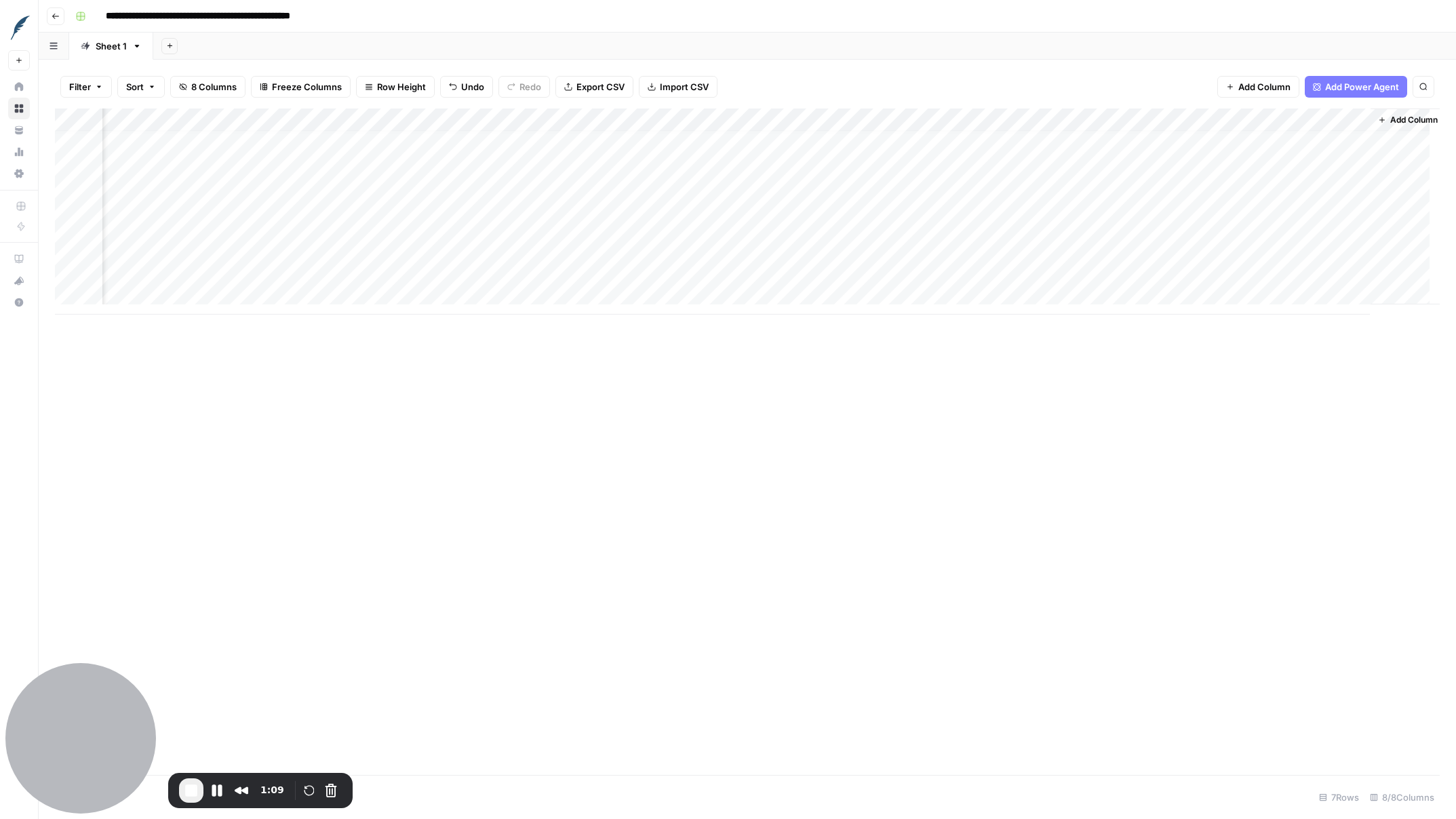
click at [1084, 272] on div "Add Column" at bounding box center [747, 212] width 1385 height 206
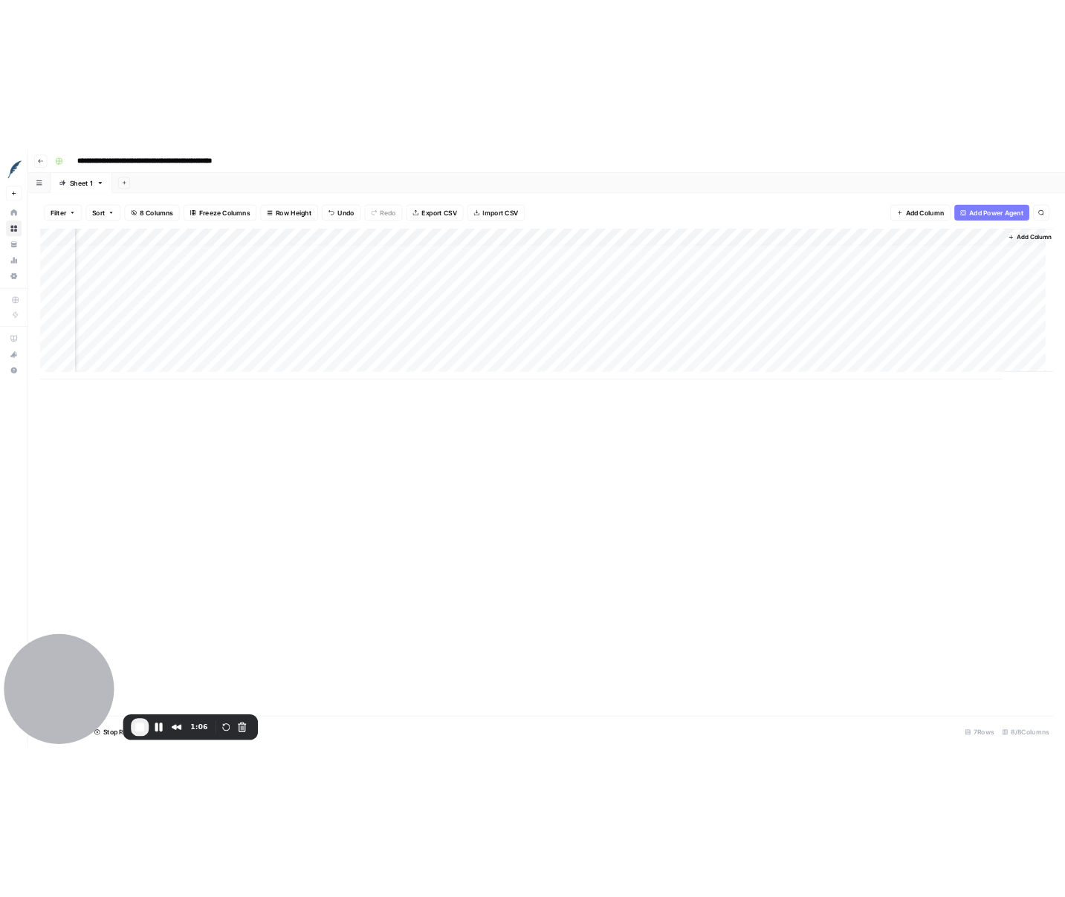
scroll to position [11, 147]
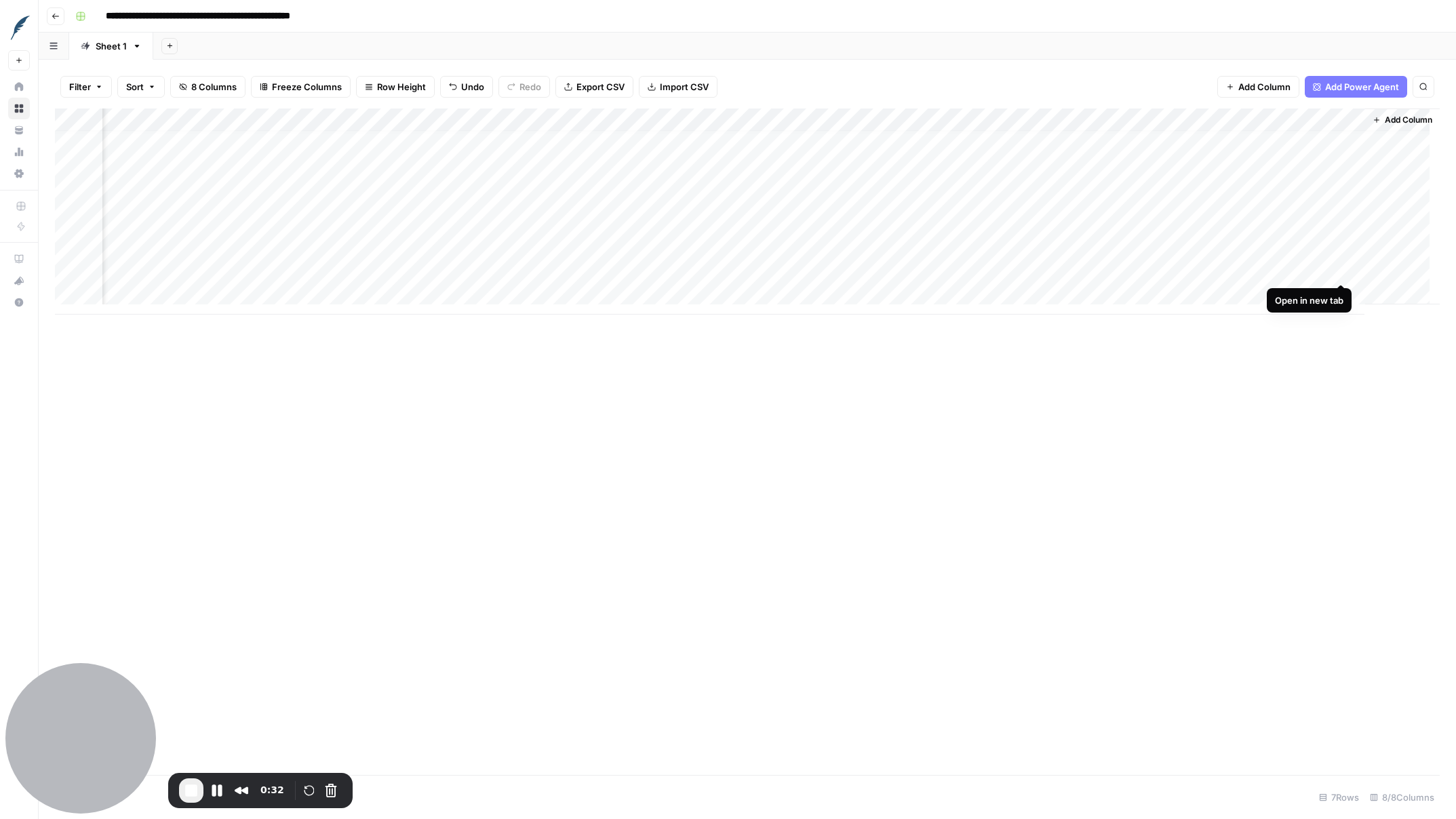
click at [1098, 270] on div "Add Column" at bounding box center [747, 212] width 1385 height 206
